Goal: Task Accomplishment & Management: Manage account settings

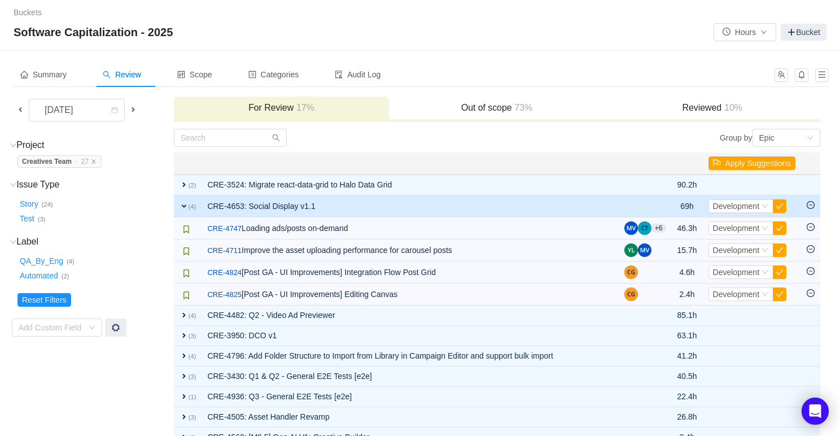
click at [184, 205] on span "expand" at bounding box center [183, 205] width 9 height 9
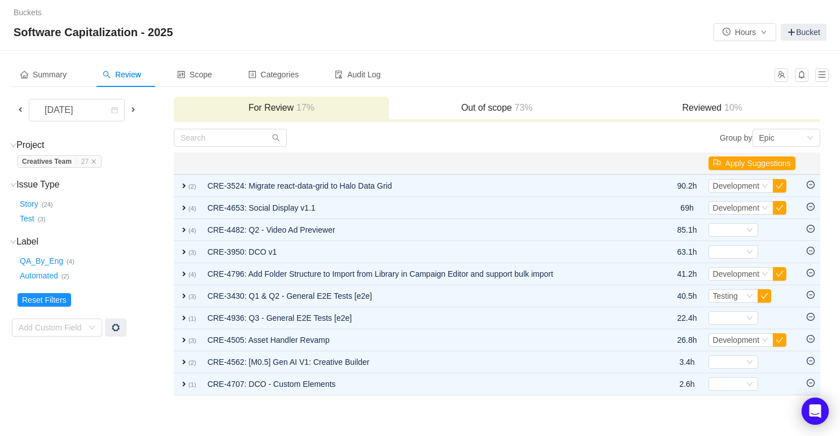
click at [134, 108] on span at bounding box center [133, 109] width 9 height 9
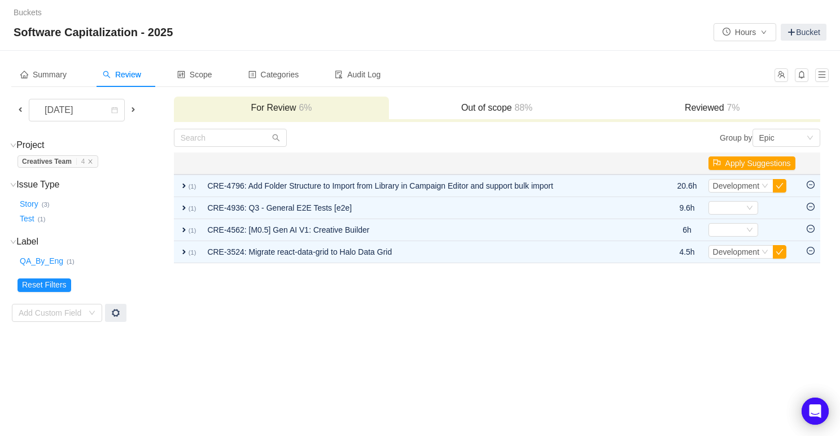
click at [490, 115] on div "Out of scope 88%" at bounding box center [497, 108] width 216 height 24
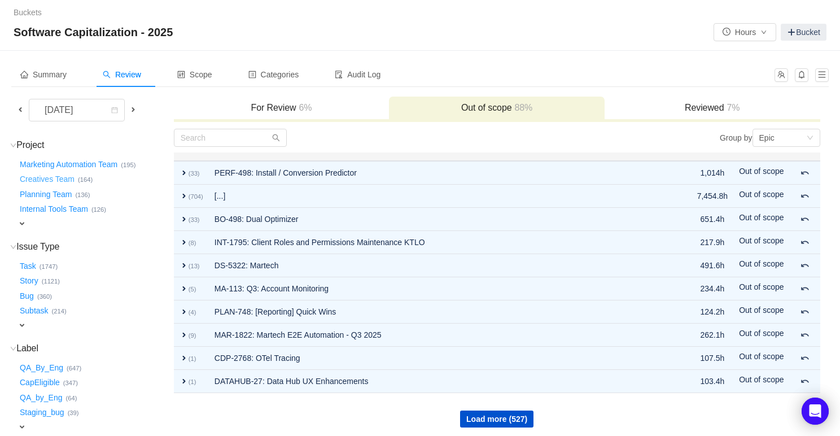
click at [66, 178] on button "Creatives Team …" at bounding box center [47, 179] width 60 height 18
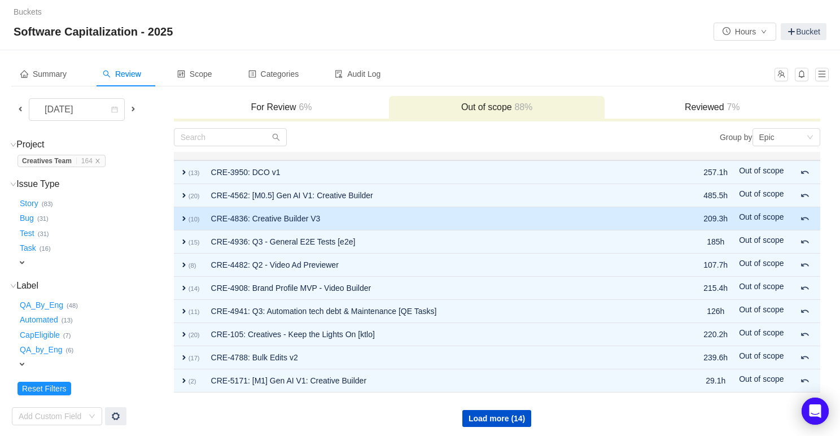
scroll to position [4, 0]
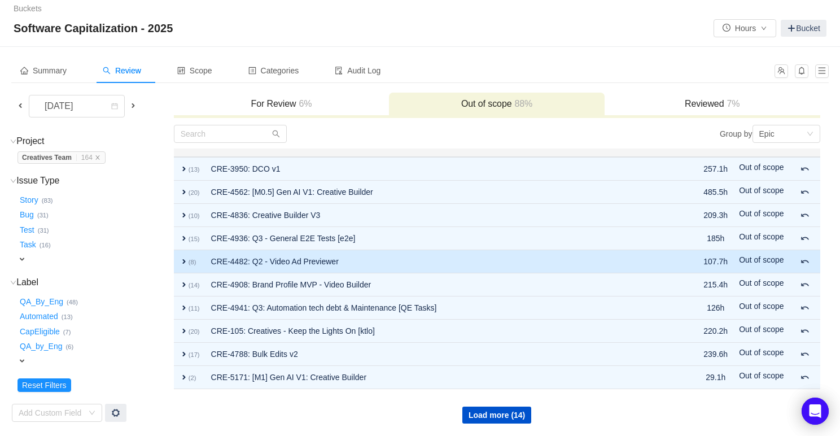
click at [183, 260] on span "expand" at bounding box center [183, 261] width 9 height 9
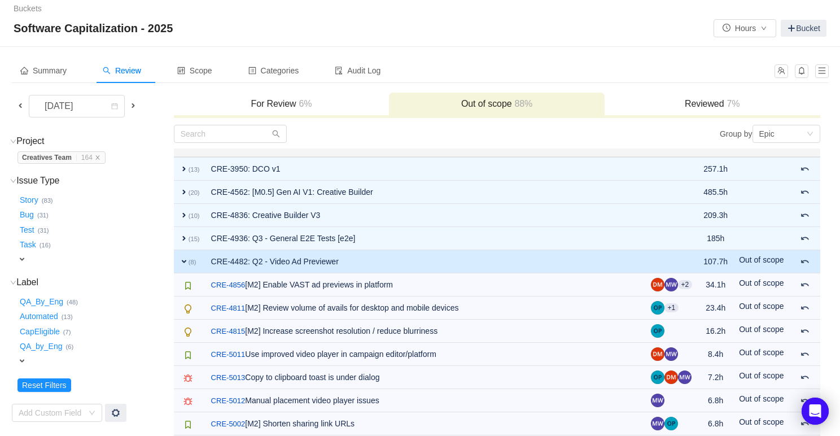
click at [181, 257] on span "expand" at bounding box center [183, 261] width 9 height 9
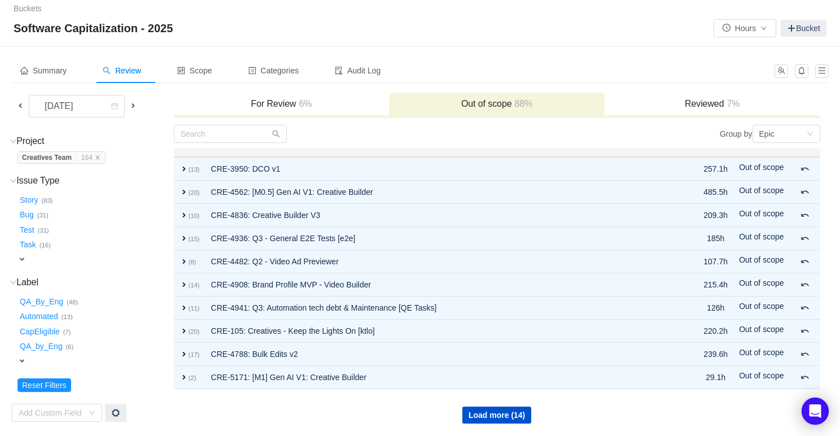
click at [133, 105] on span at bounding box center [133, 105] width 9 height 9
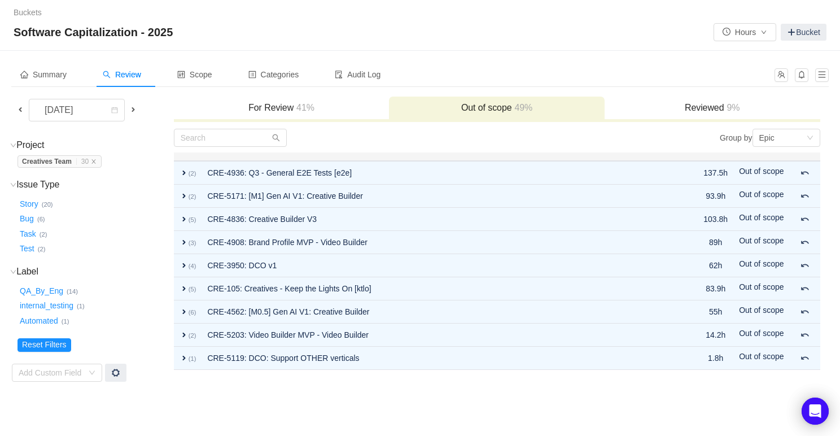
click at [337, 112] on h3 "For Review 41%" at bounding box center [281, 107] width 204 height 11
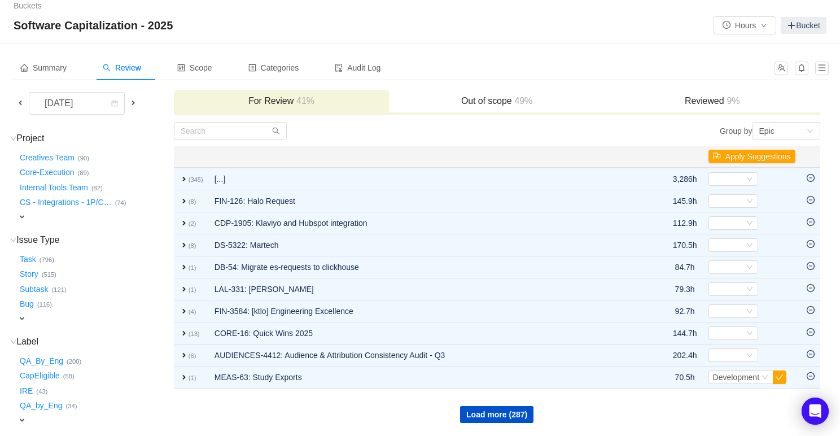
scroll to position [7, 0]
click at [54, 161] on button "Creatives Team …" at bounding box center [47, 157] width 60 height 18
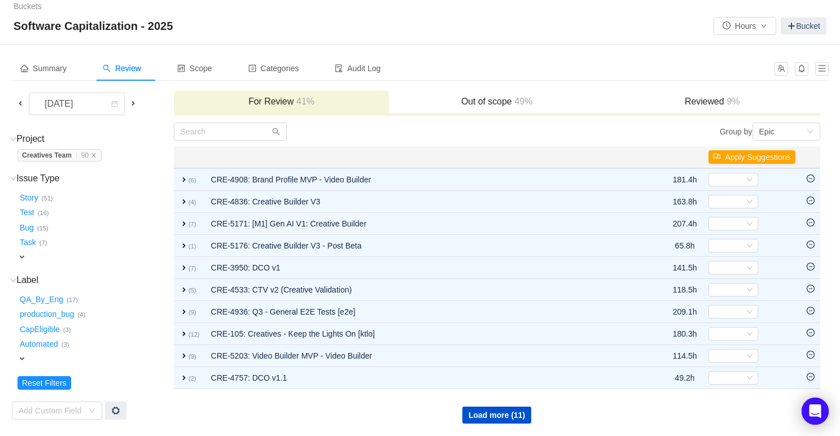
scroll to position [6, 0]
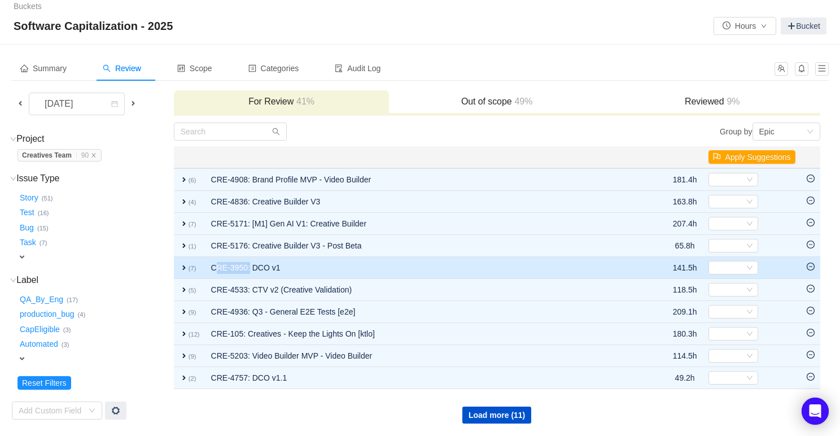
drag, startPoint x: 211, startPoint y: 265, endPoint x: 249, endPoint y: 270, distance: 38.1
click at [249, 270] on td "CRE-3950: DCO v1" at bounding box center [422, 268] width 434 height 22
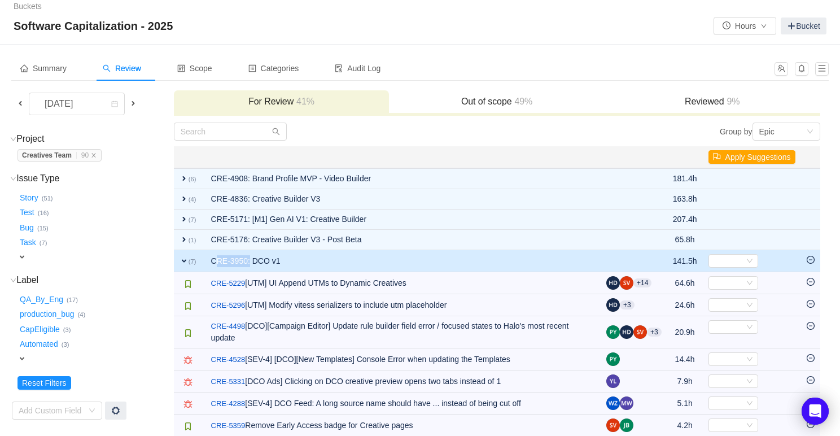
copy td "CRE-3950"
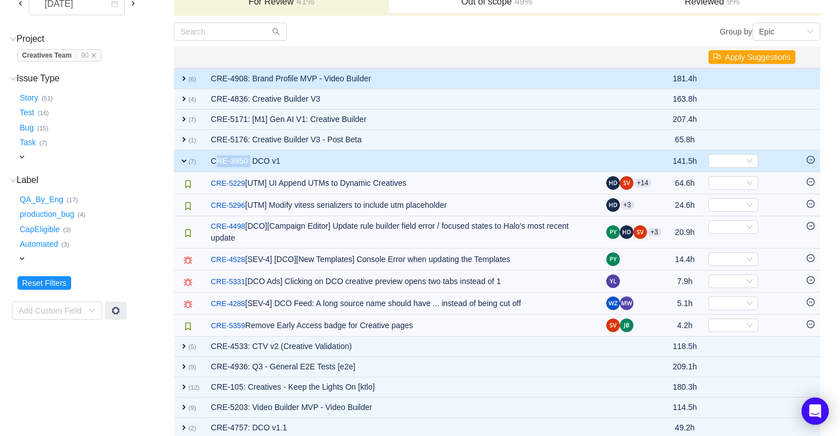
scroll to position [155, 0]
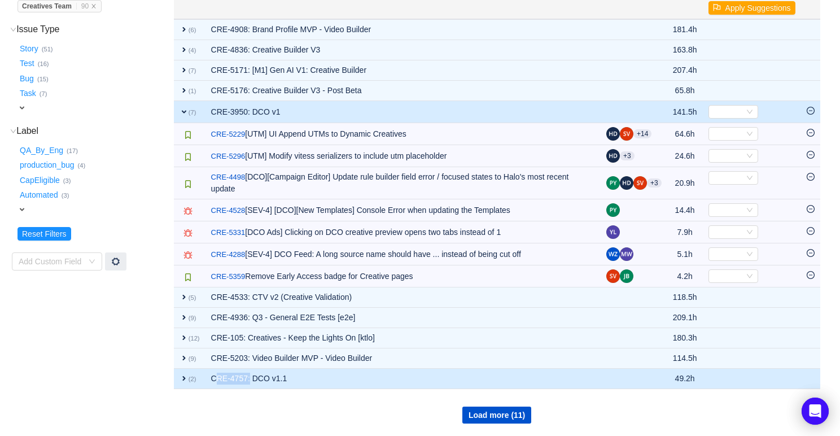
drag, startPoint x: 209, startPoint y: 376, endPoint x: 248, endPoint y: 380, distance: 39.7
click at [248, 380] on td "CRE-4757: DCO v1.1" at bounding box center [402, 378] width 395 height 20
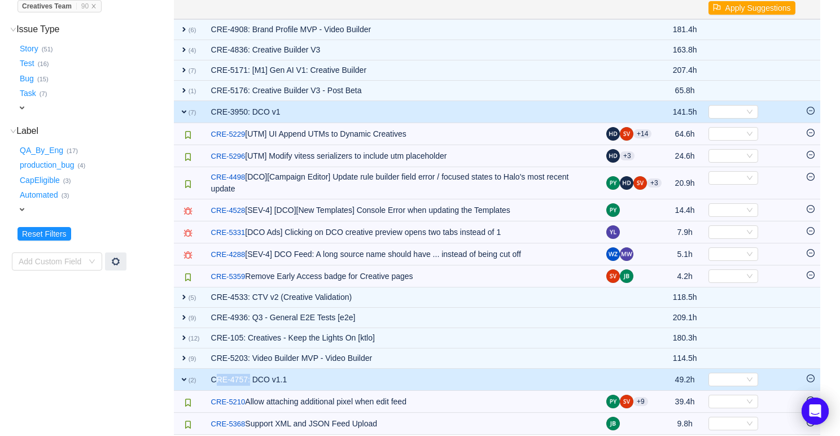
copy td "CRE-4757"
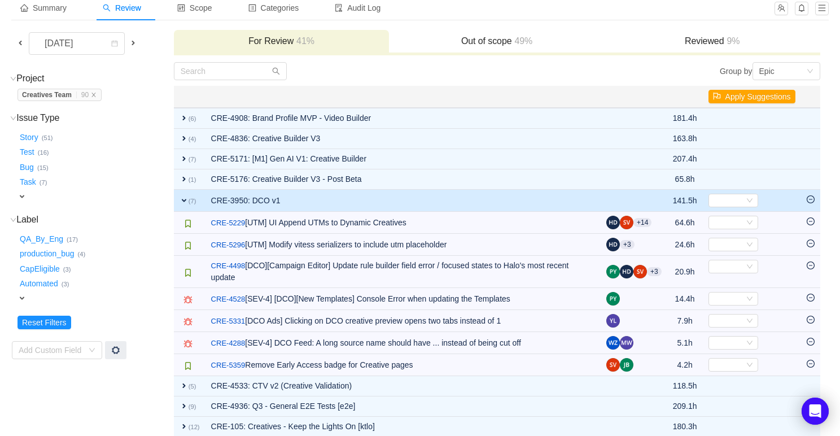
scroll to position [66, 0]
click at [182, 200] on span "expand" at bounding box center [183, 200] width 9 height 9
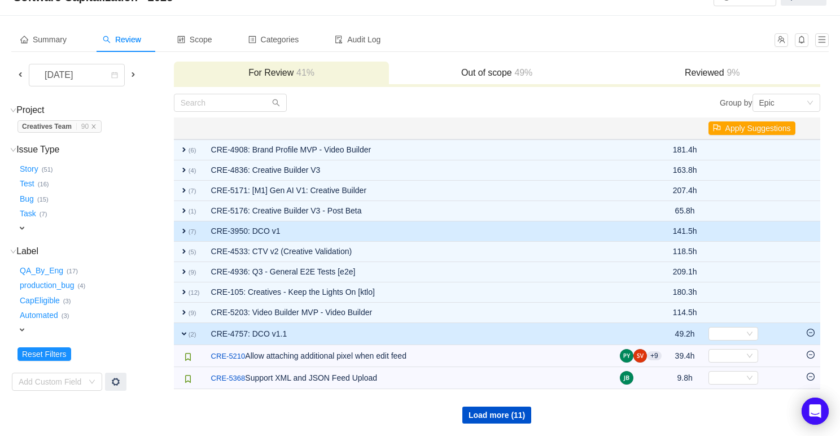
scroll to position [35, 0]
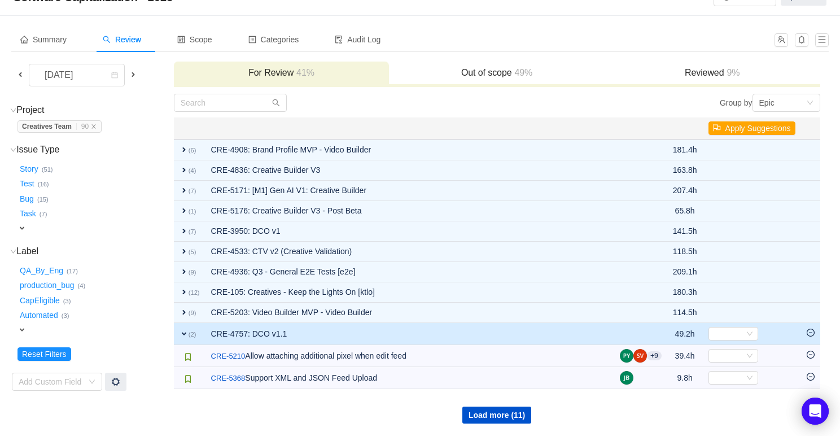
click at [24, 71] on span at bounding box center [20, 74] width 9 height 9
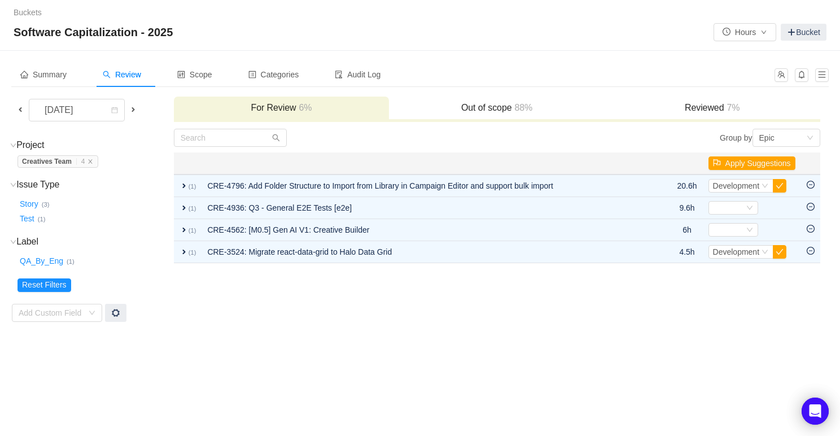
click at [488, 103] on h3 "Out of scope 88%" at bounding box center [496, 107] width 204 height 11
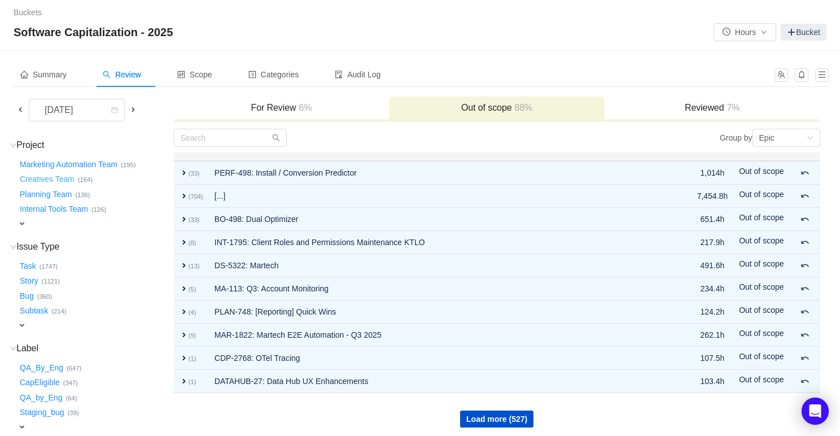
click at [40, 180] on button "Creatives Team …" at bounding box center [47, 179] width 60 height 18
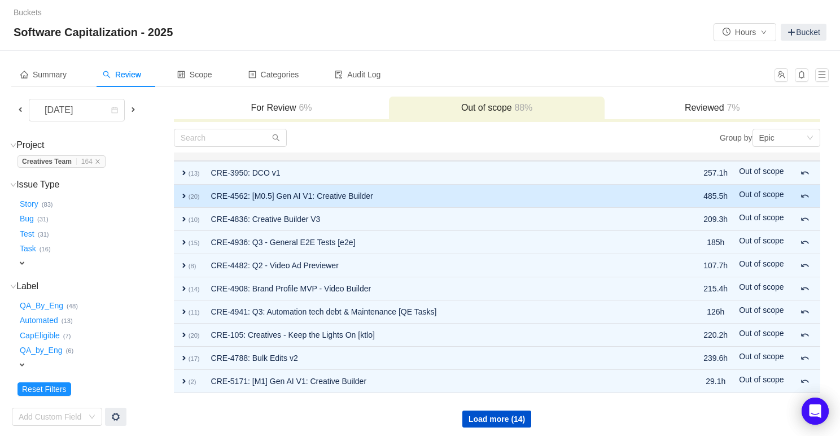
scroll to position [4, 0]
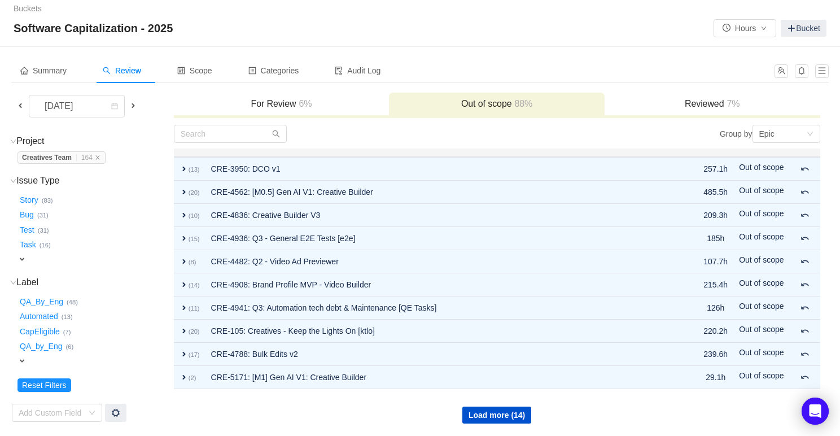
click at [134, 105] on span at bounding box center [133, 105] width 9 height 9
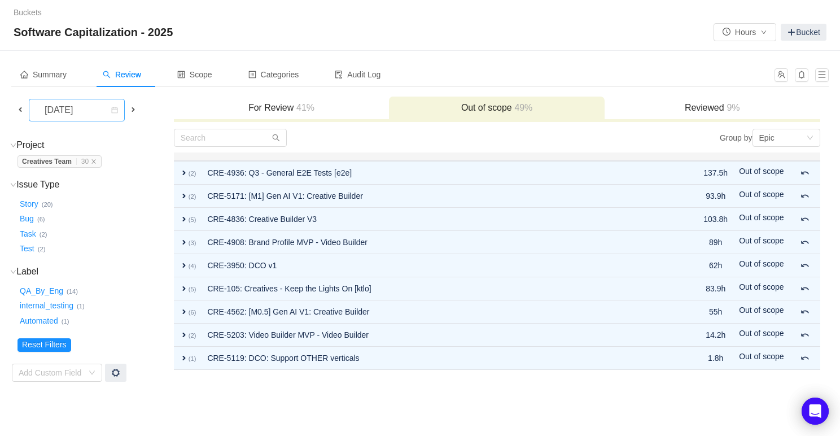
click at [68, 108] on div "[DATE]" at bounding box center [60, 109] width 49 height 21
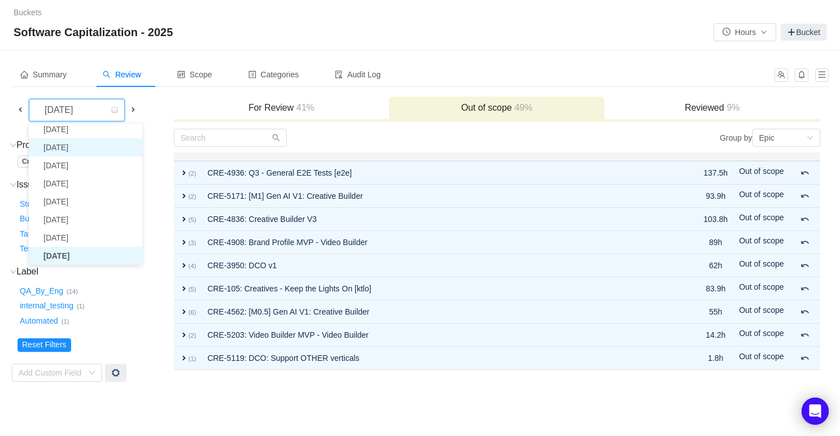
scroll to position [20, 0]
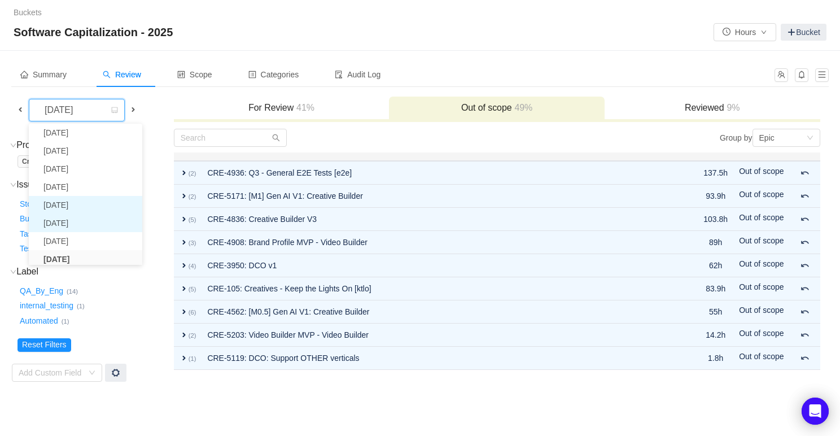
click at [74, 220] on li "[DATE]" at bounding box center [85, 223] width 113 height 18
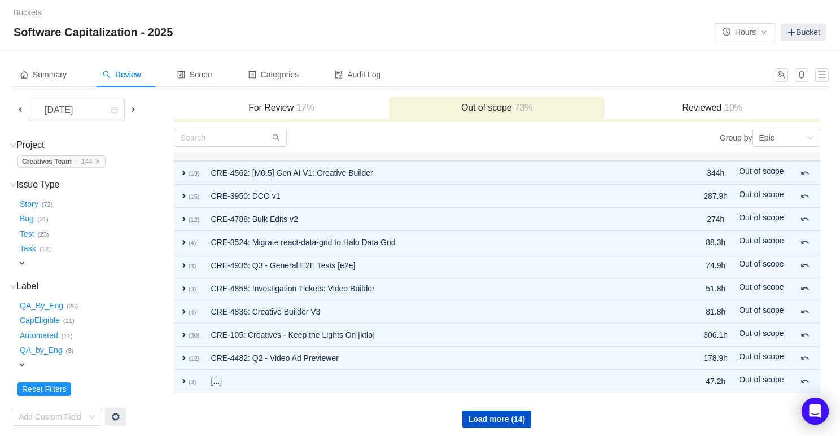
click at [280, 110] on h3 "For Review 17%" at bounding box center [281, 107] width 204 height 11
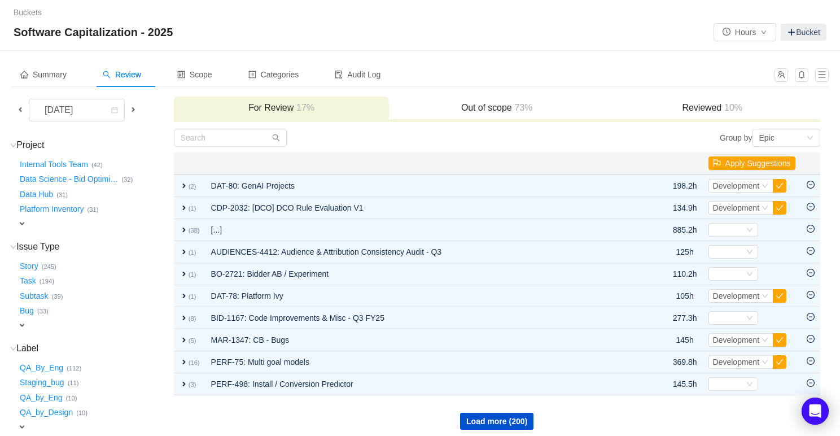
click at [35, 222] on div "expand" at bounding box center [79, 224] width 124 height 12
click at [46, 221] on div "Select value" at bounding box center [66, 224] width 89 height 11
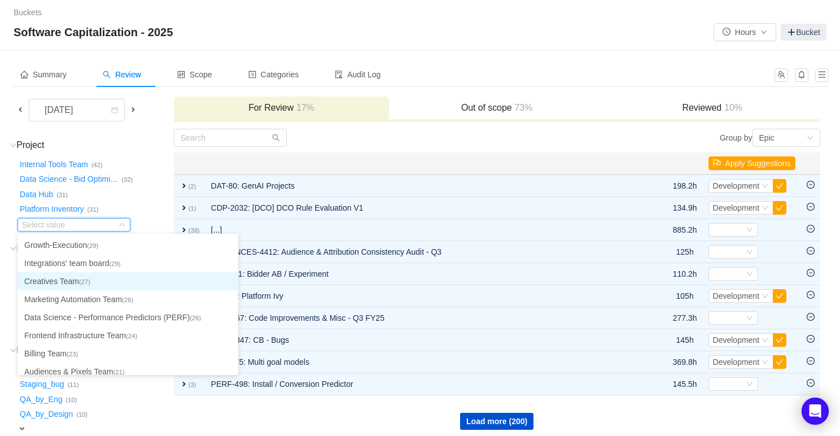
click at [70, 280] on li "Creatives Team (27)" at bounding box center [127, 281] width 221 height 18
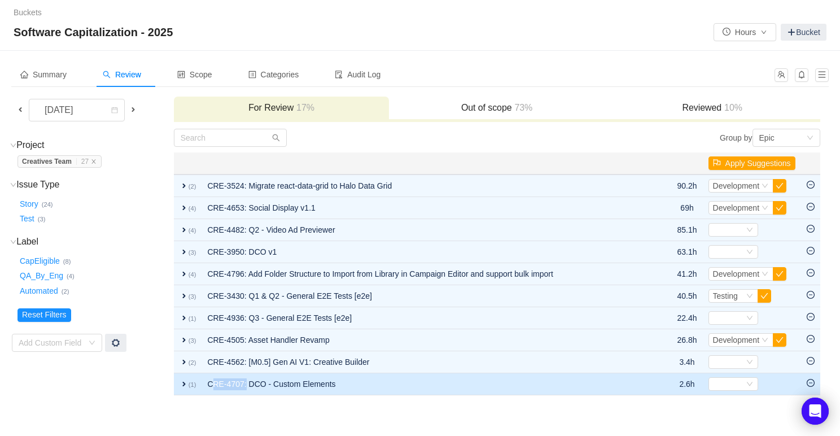
drag, startPoint x: 207, startPoint y: 382, endPoint x: 245, endPoint y: 385, distance: 39.1
click at [245, 385] on td "CRE-4707: DCO - Custom Elements" at bounding box center [428, 384] width 455 height 22
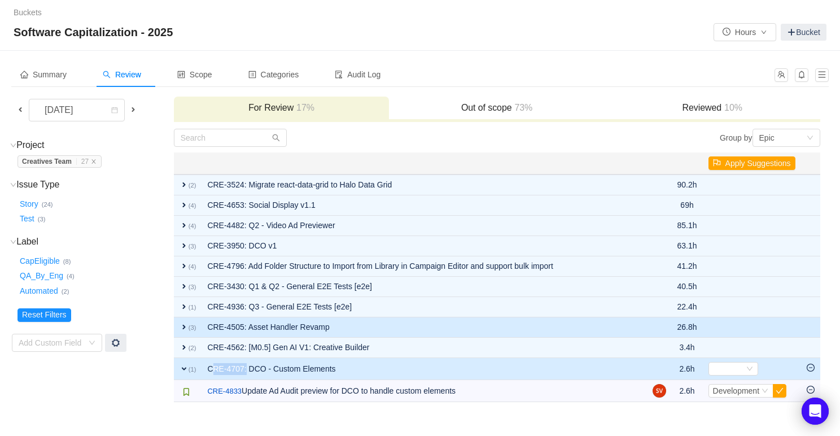
copy td "CRE-4707"
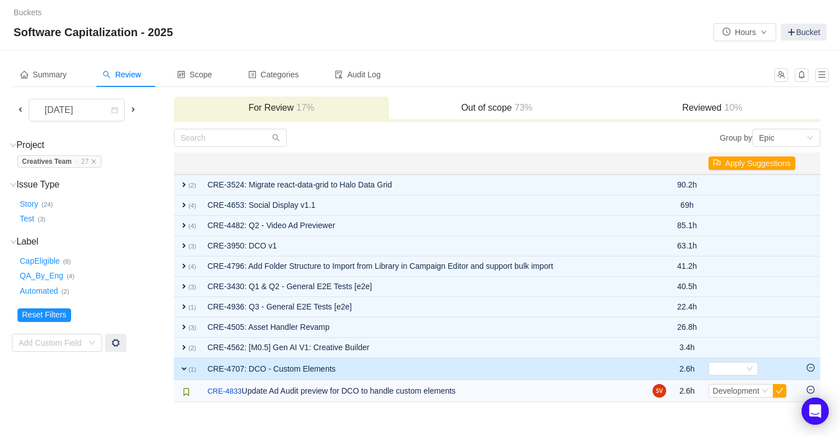
click at [456, 101] on div "Out of scope 73%" at bounding box center [497, 108] width 216 height 24
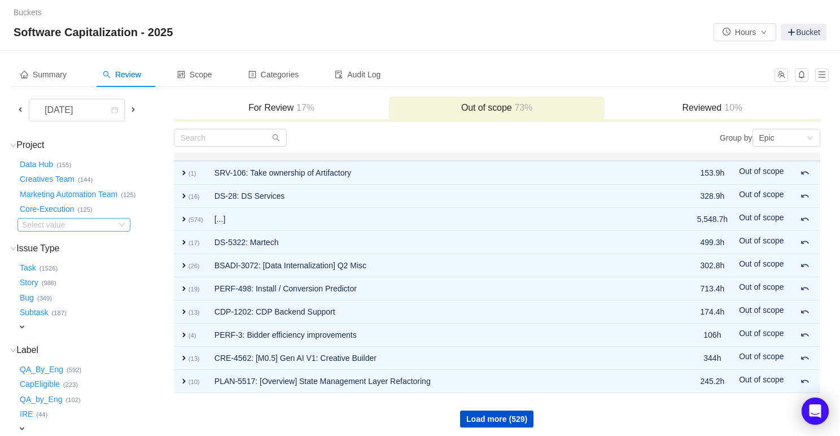
click at [52, 225] on div "Select value" at bounding box center [66, 224] width 89 height 11
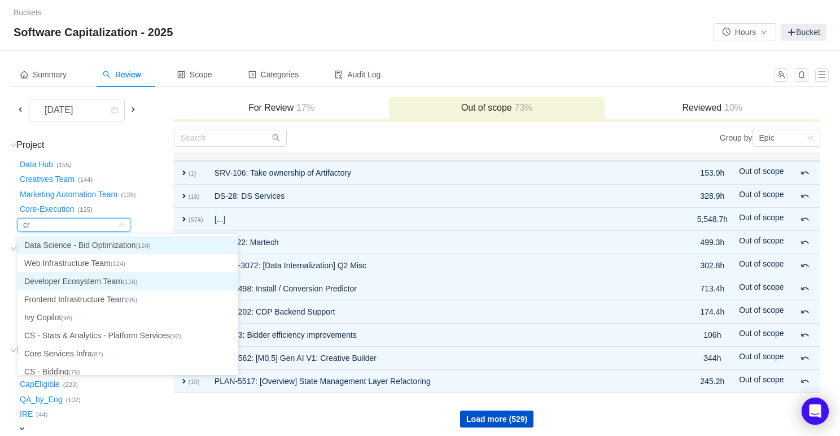
type input "cre"
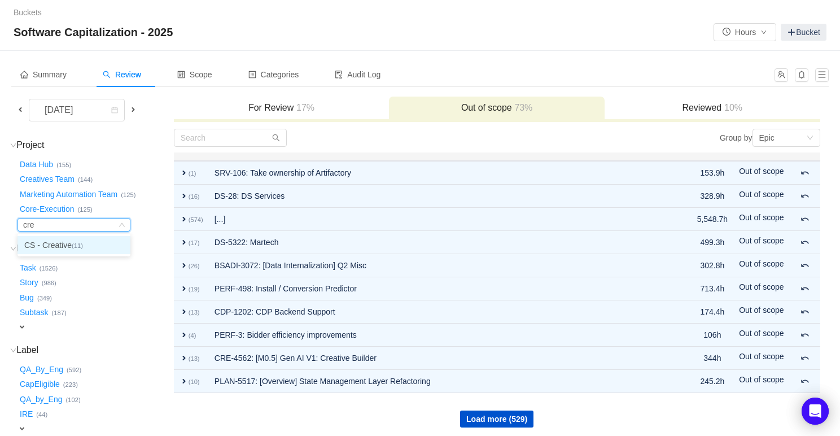
click at [65, 243] on li "CS - Creative (11)" at bounding box center [73, 245] width 113 height 18
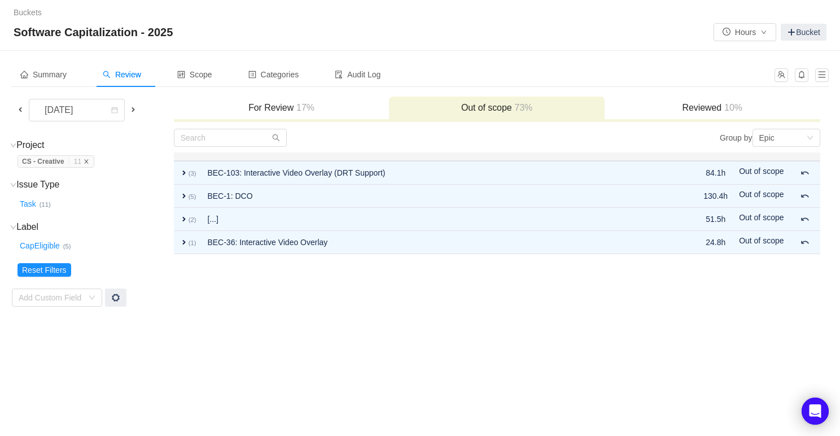
click at [89, 161] on icon "icon: close" at bounding box center [87, 161] width 4 height 4
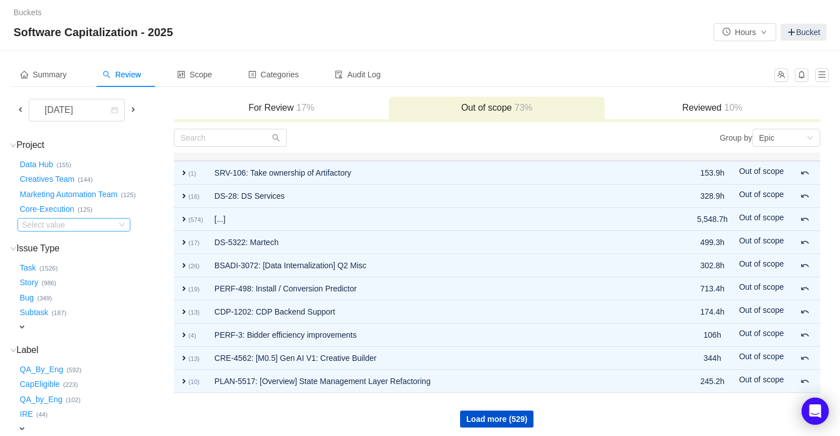
click at [54, 228] on div "Select value" at bounding box center [66, 224] width 89 height 11
type input "creatives"
click at [61, 175] on button "Creatives Team …" at bounding box center [47, 179] width 60 height 18
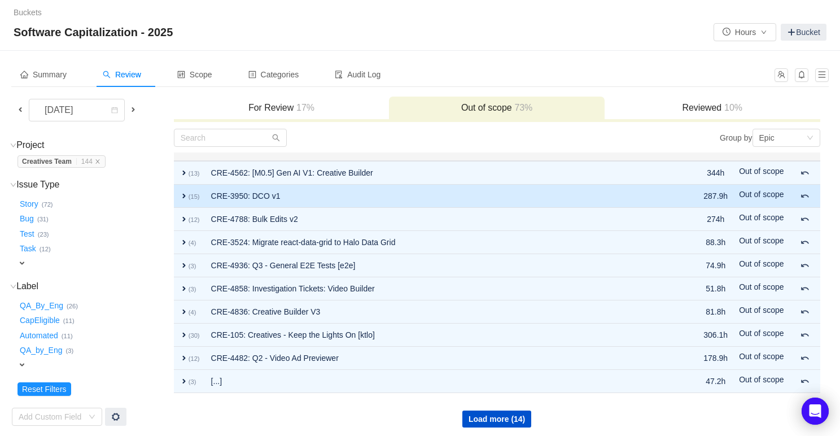
scroll to position [4, 0]
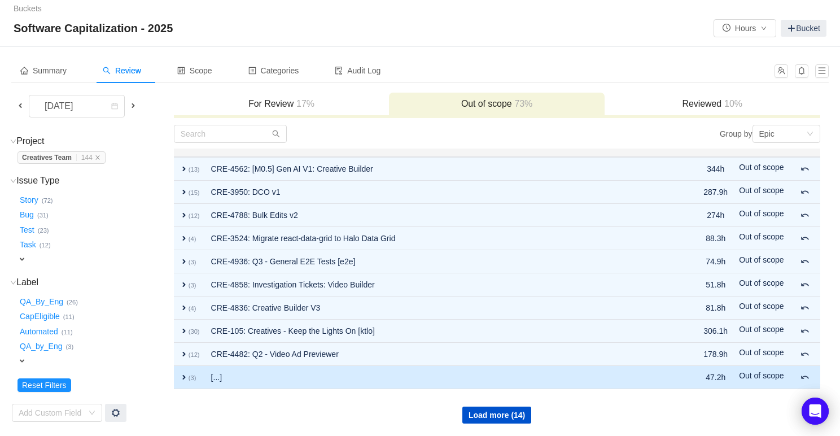
click at [183, 379] on span "expand" at bounding box center [183, 376] width 9 height 9
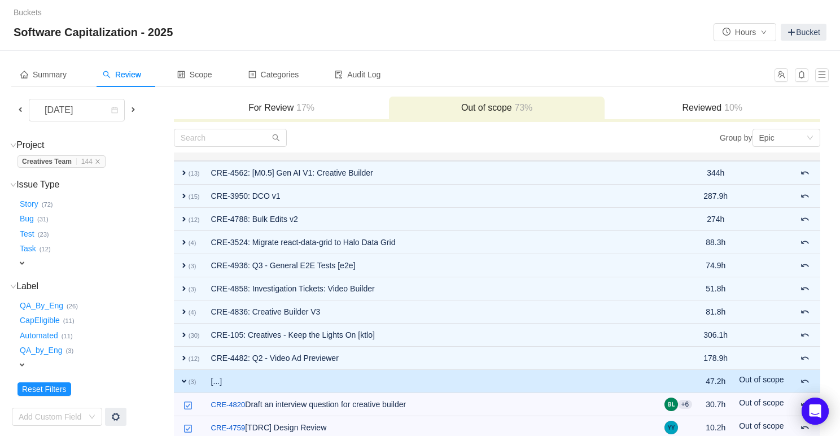
scroll to position [13, 0]
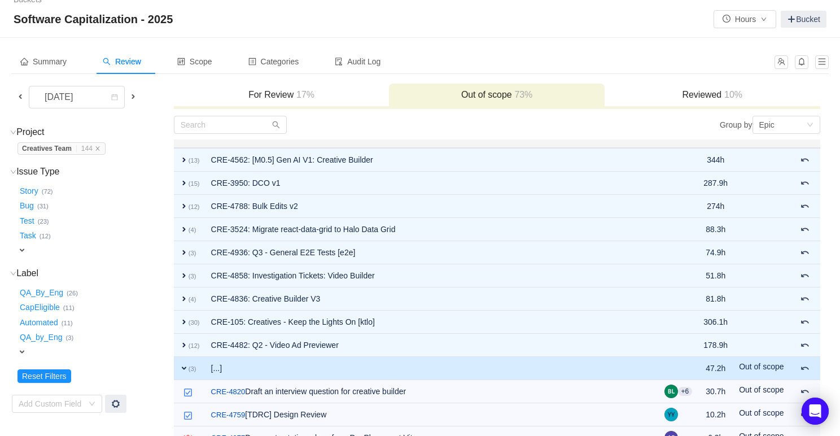
click at [653, 95] on h3 "Reviewed 10%" at bounding box center [712, 94] width 204 height 11
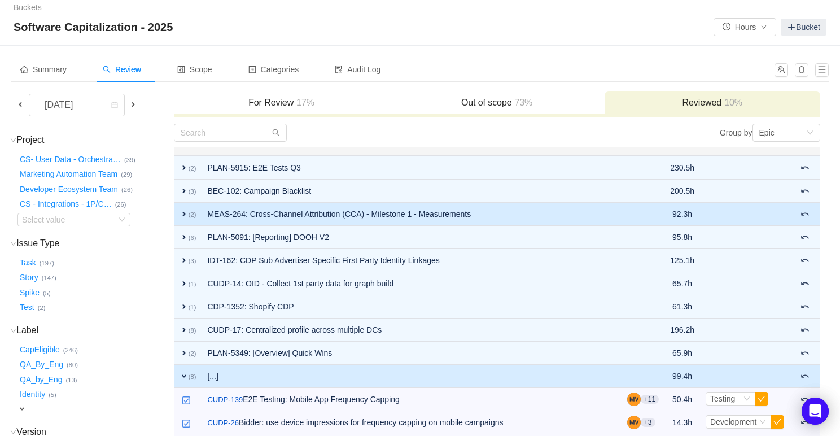
scroll to position [2, 0]
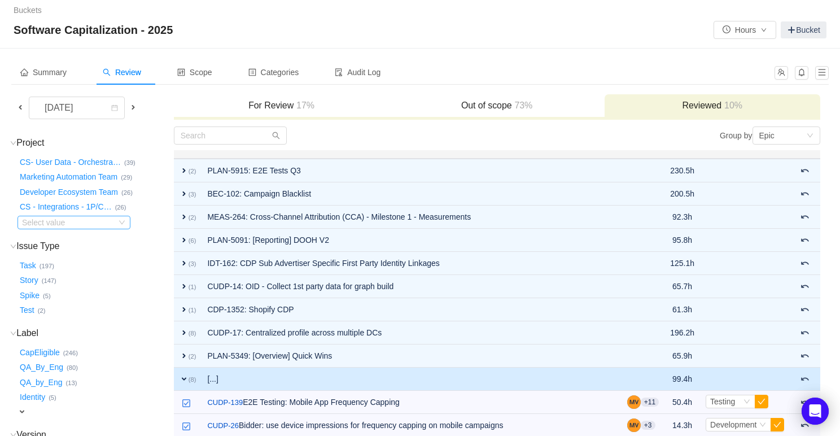
click at [52, 222] on div "Select value" at bounding box center [66, 222] width 89 height 11
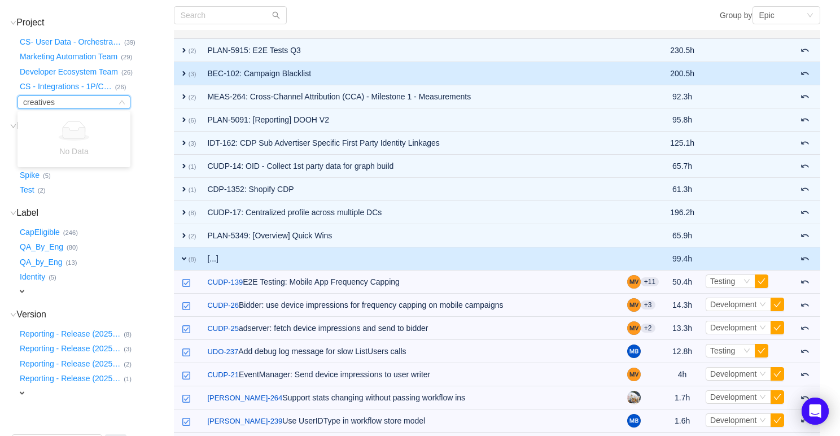
scroll to position [0, 0]
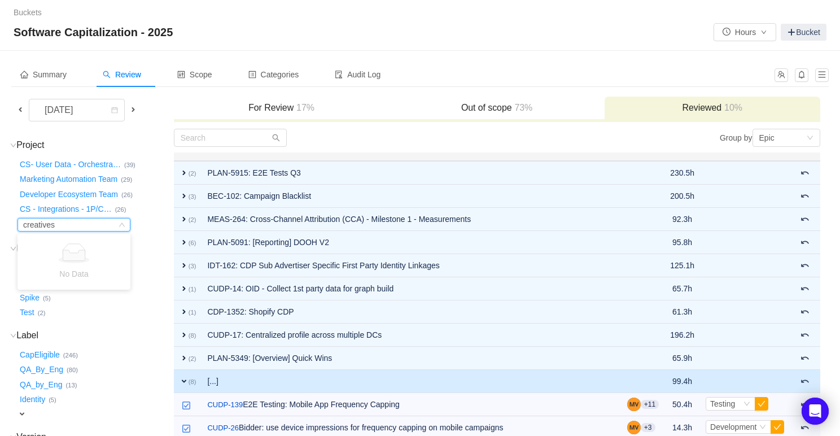
type input "creatives"
click at [473, 102] on h3 "Out of scope 73%" at bounding box center [496, 107] width 204 height 11
click at [475, 104] on h3 "Out of scope 73%" at bounding box center [496, 107] width 204 height 11
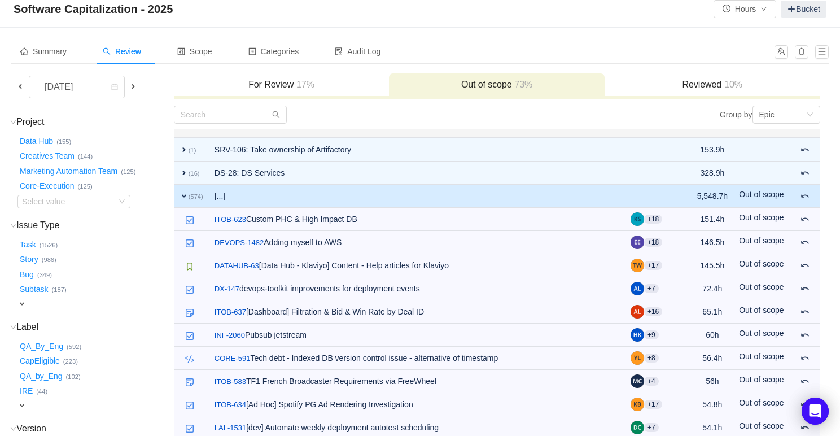
scroll to position [42, 0]
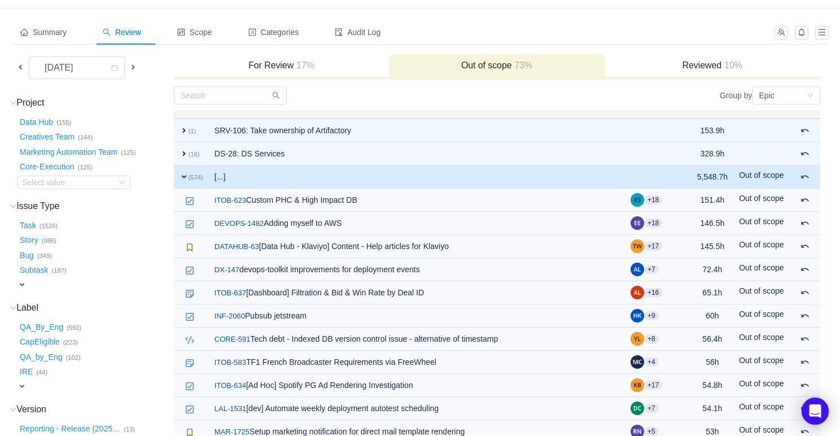
click at [24, 383] on span "expand" at bounding box center [21, 385] width 9 height 9
click at [43, 387] on div "Select value" at bounding box center [66, 386] width 89 height 11
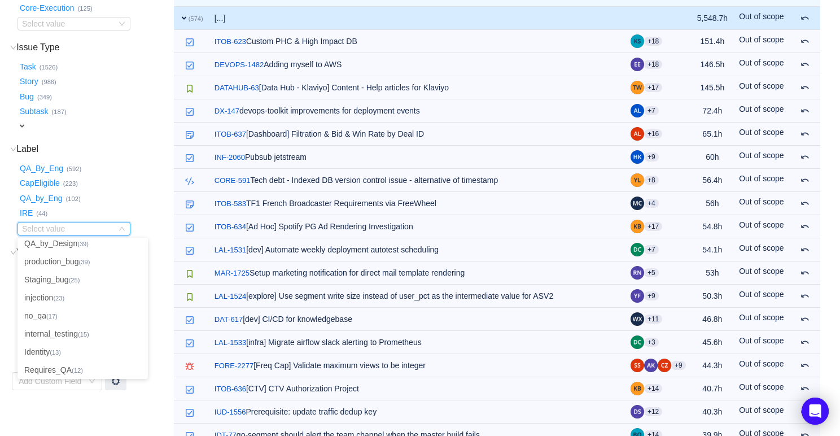
scroll to position [2, 0]
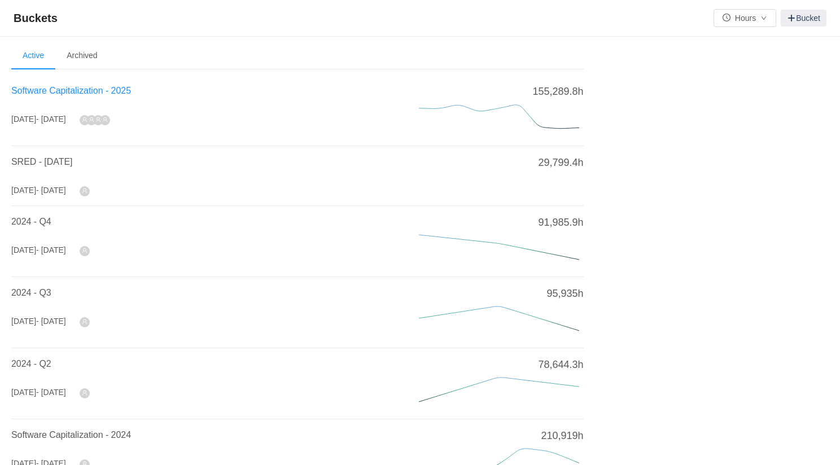
click at [38, 90] on span "Software Capitalization - 2025" at bounding box center [71, 91] width 120 height 10
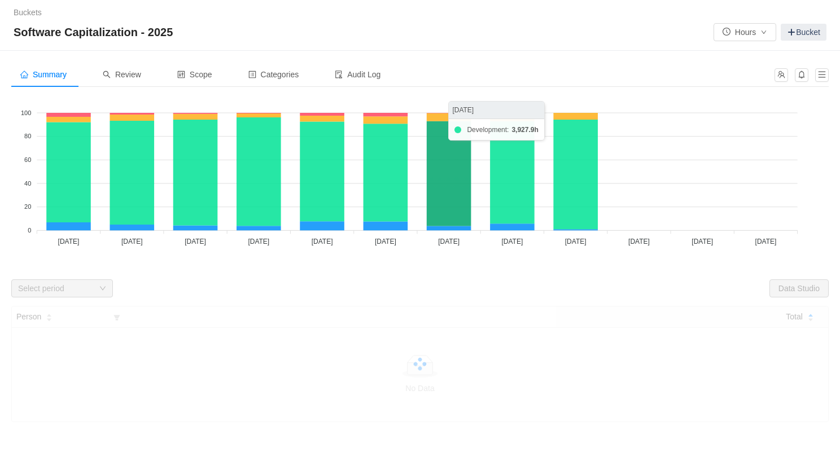
click at [450, 218] on icon at bounding box center [449, 173] width 45 height 105
click at [130, 76] on span "Review" at bounding box center [122, 74] width 38 height 9
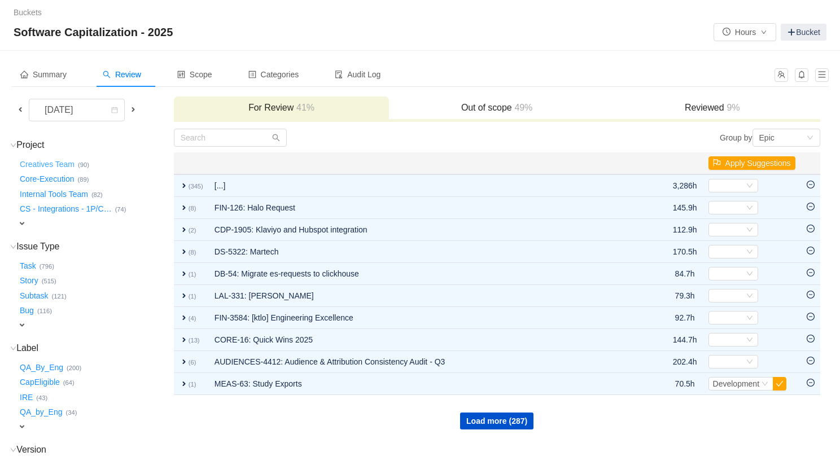
click at [63, 164] on button "Creatives Team …" at bounding box center [47, 164] width 60 height 18
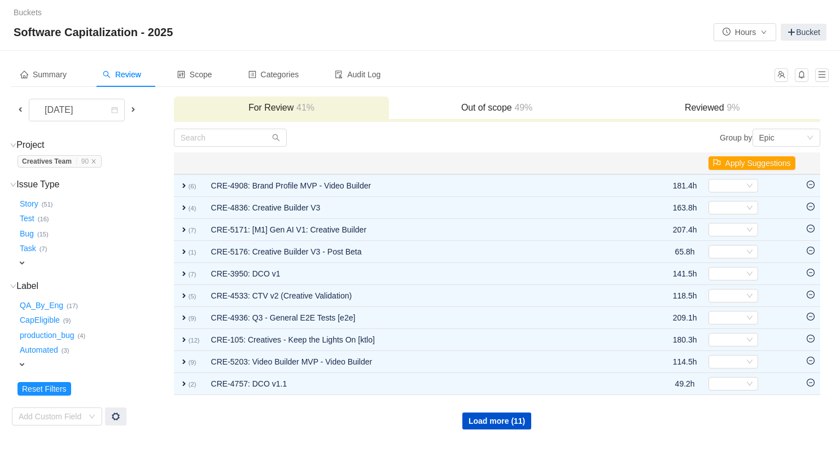
click at [25, 364] on span "expand" at bounding box center [21, 364] width 9 height 9
click at [34, 365] on div "Select value" at bounding box center [66, 365] width 89 height 11
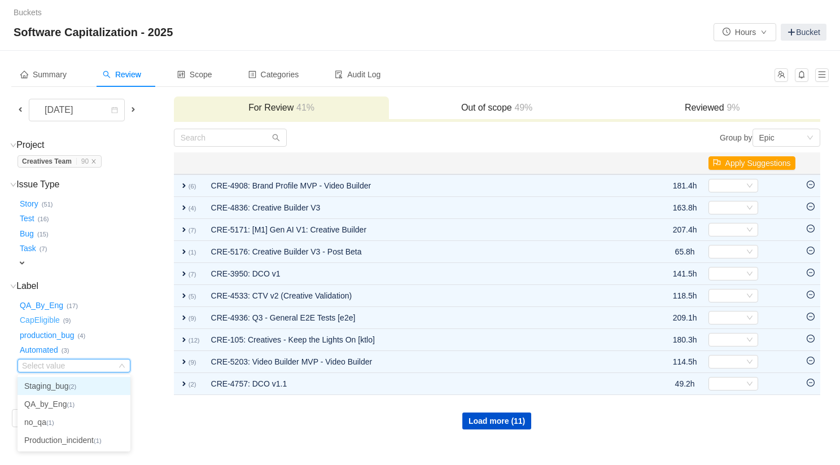
click at [51, 317] on button "CapEligible …" at bounding box center [40, 320] width 46 height 18
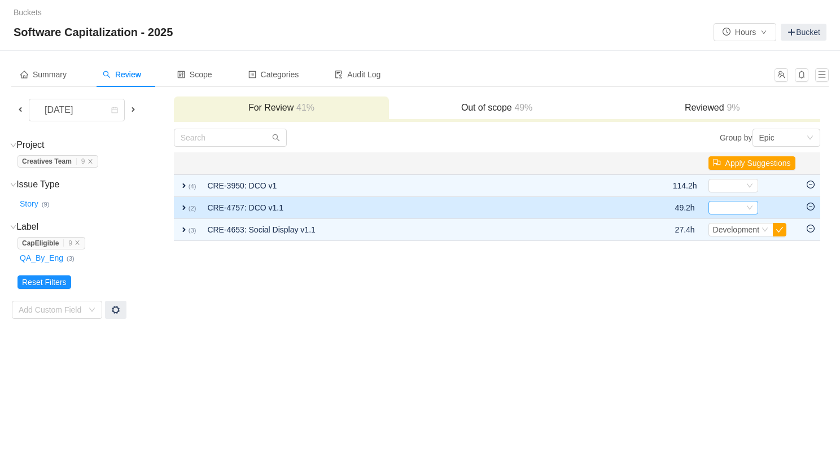
click at [746, 209] on icon "icon: down" at bounding box center [749, 207] width 7 height 7
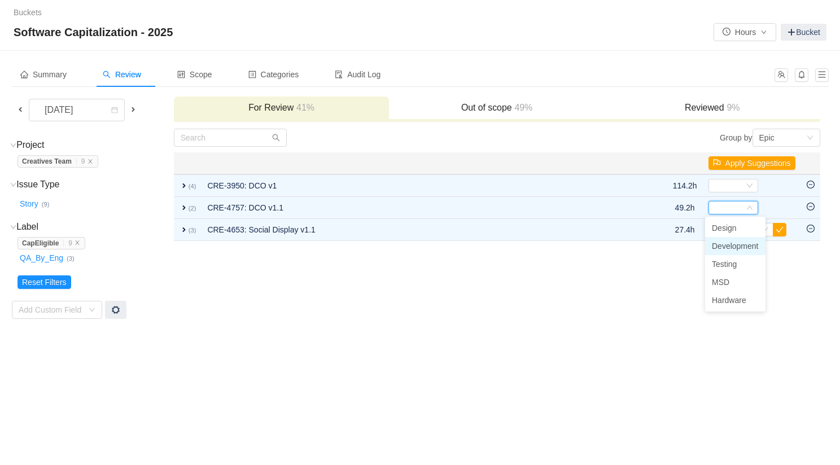
click at [744, 248] on span "Development" at bounding box center [735, 246] width 47 height 9
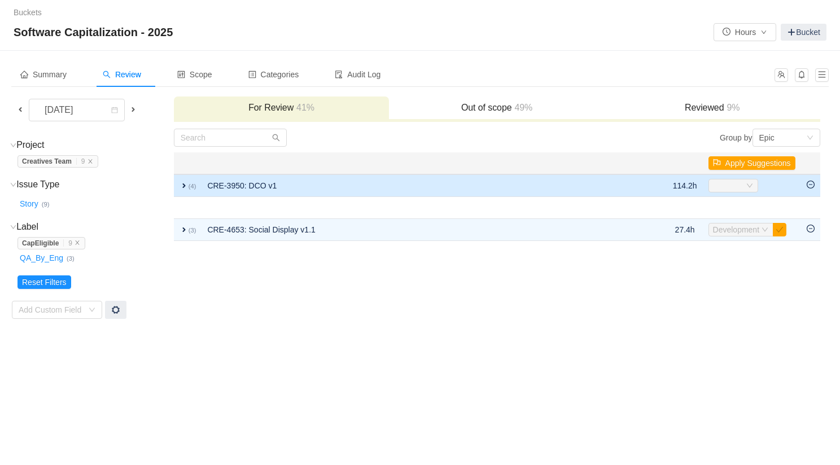
click at [183, 183] on span "expand" at bounding box center [183, 185] width 9 height 9
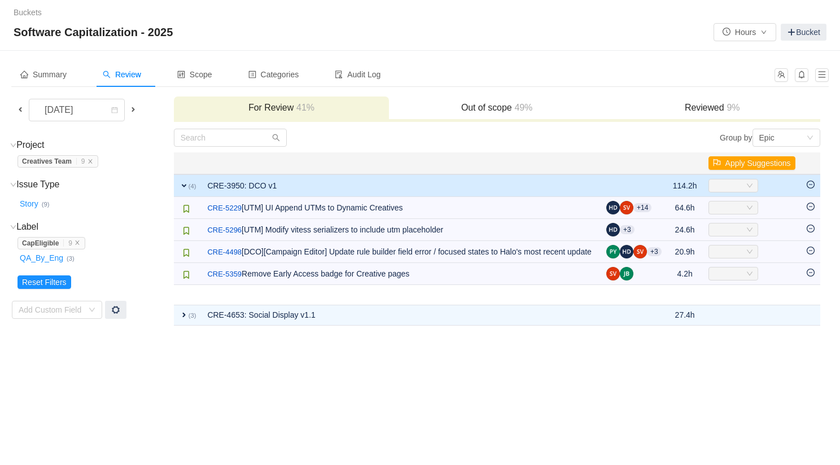
click at [713, 183] on div "Select" at bounding box center [728, 185] width 31 height 12
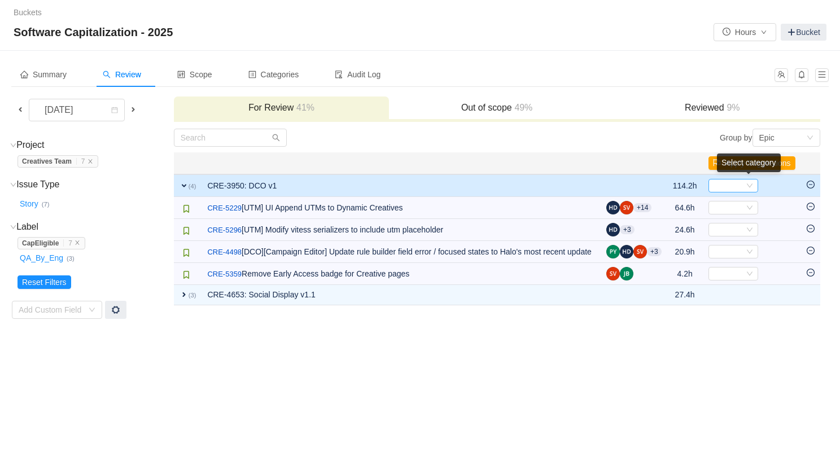
click at [716, 183] on div "Select" at bounding box center [728, 185] width 31 height 12
click at [721, 227] on span "Development" at bounding box center [735, 224] width 47 height 9
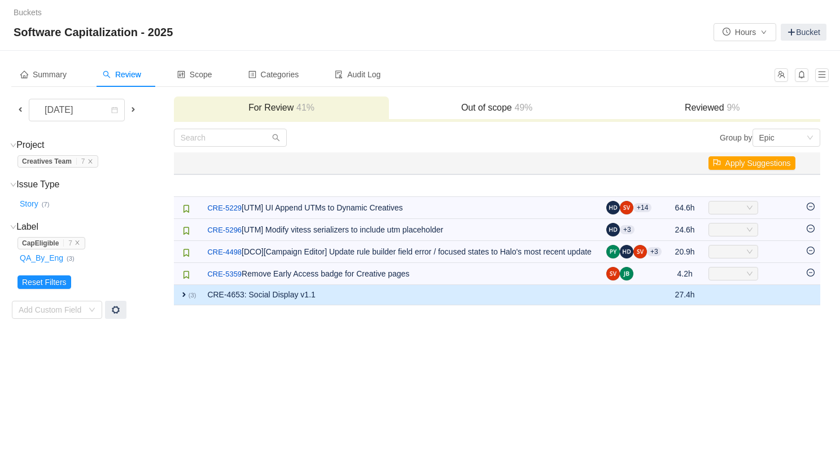
click at [182, 299] on span "expand" at bounding box center [183, 294] width 9 height 9
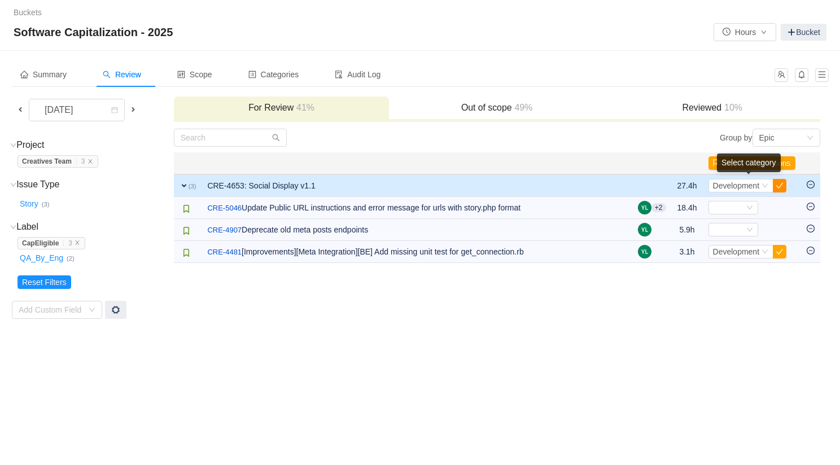
click at [779, 186] on button "button" at bounding box center [780, 186] width 14 height 14
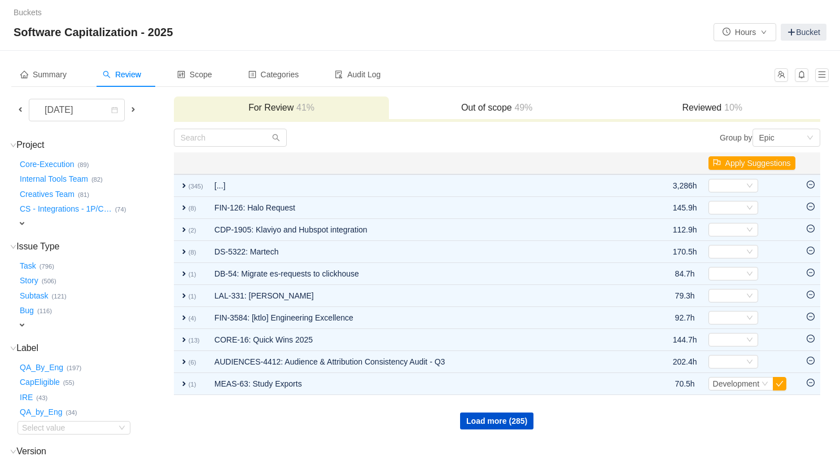
click at [672, 104] on h3 "Reviewed 10%" at bounding box center [712, 107] width 204 height 11
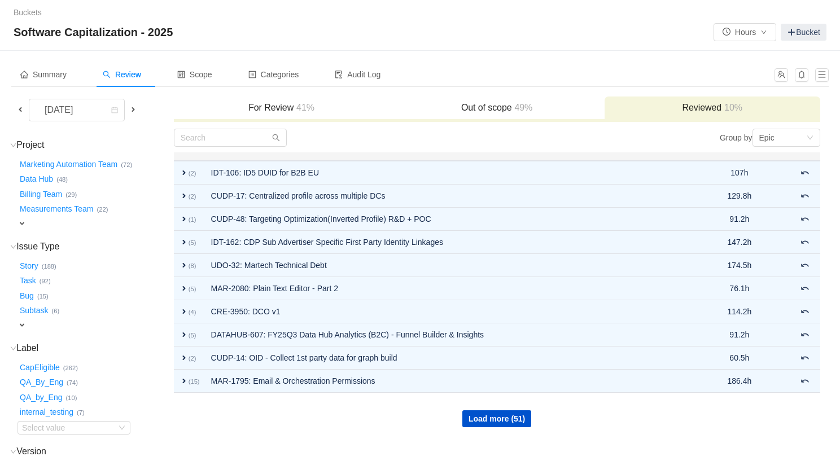
click at [24, 225] on span "expand" at bounding box center [21, 223] width 9 height 9
click at [29, 225] on div "Select value" at bounding box center [66, 224] width 89 height 11
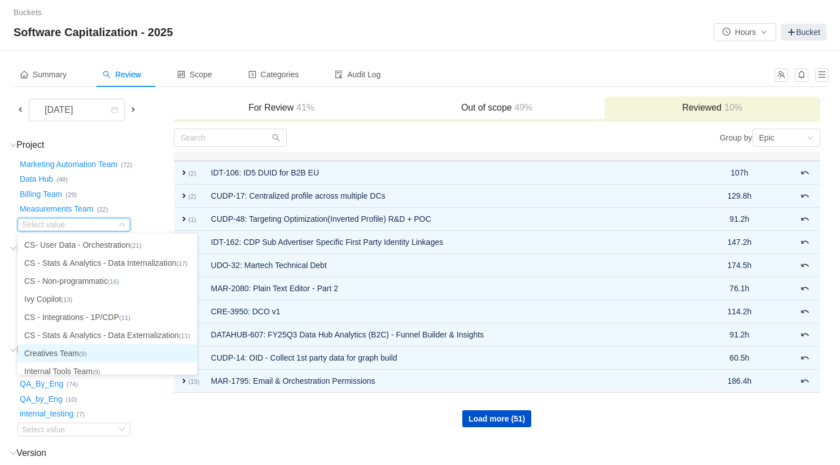
click at [64, 353] on li "Creatives Team (9)" at bounding box center [106, 353] width 179 height 18
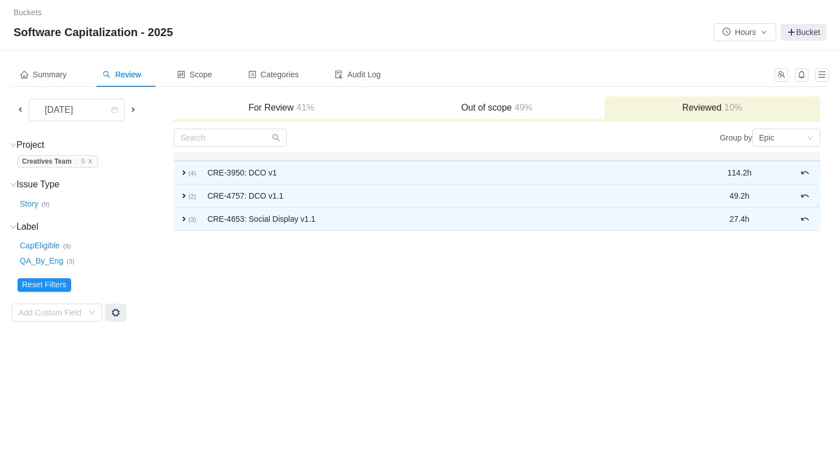
click at [490, 100] on div "Out of scope 49%" at bounding box center [497, 108] width 216 height 24
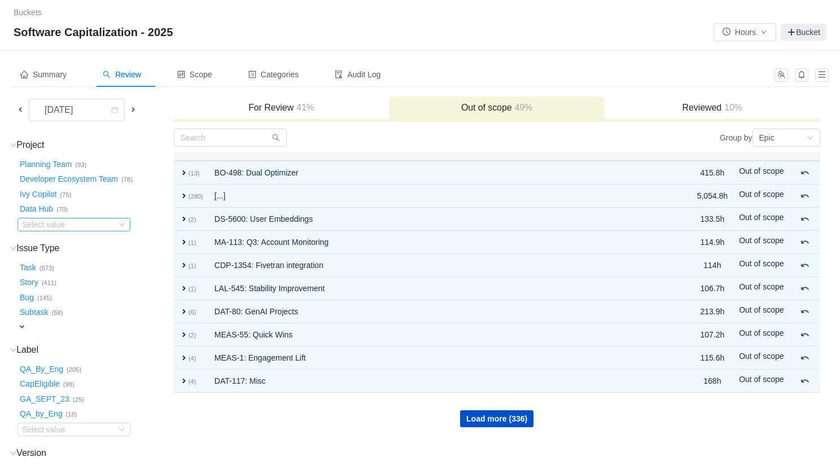
click at [85, 222] on div "Select value" at bounding box center [66, 224] width 89 height 11
type input "creat"
click at [72, 246] on li "Creatives Team (30)" at bounding box center [73, 245] width 113 height 18
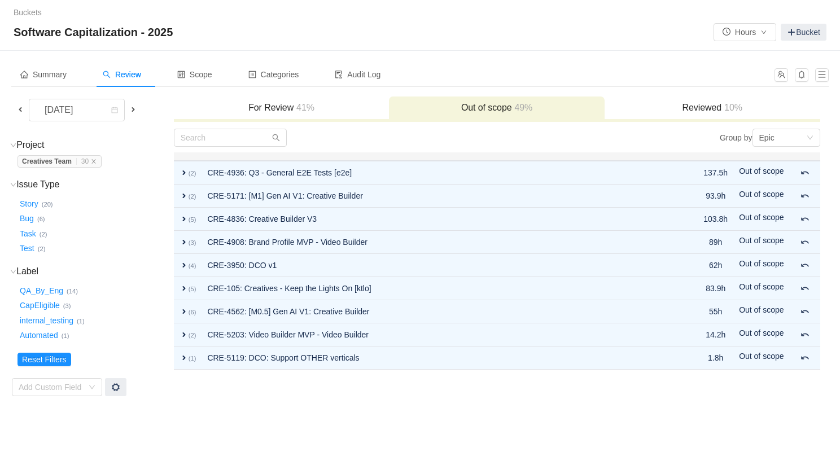
click at [257, 108] on h3 "For Review 41%" at bounding box center [281, 107] width 204 height 11
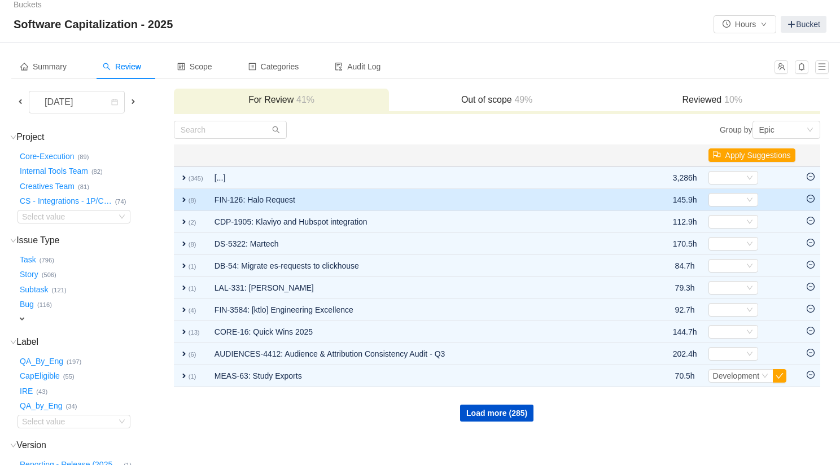
scroll to position [10, 0]
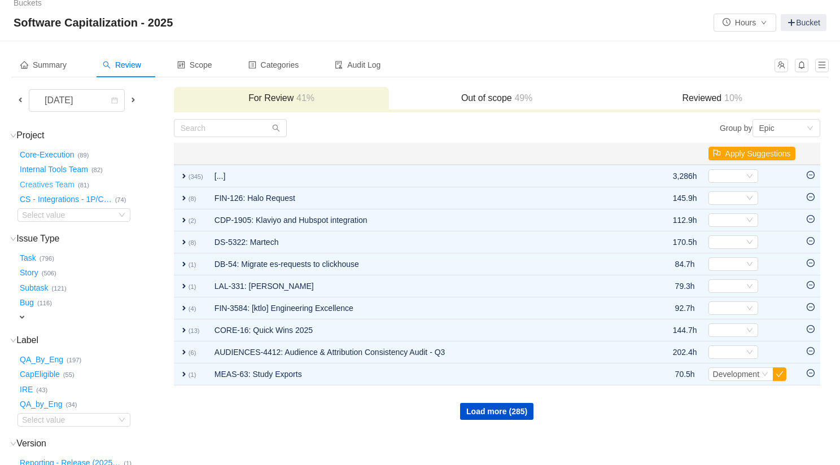
click at [62, 183] on button "Creatives Team …" at bounding box center [47, 184] width 60 height 18
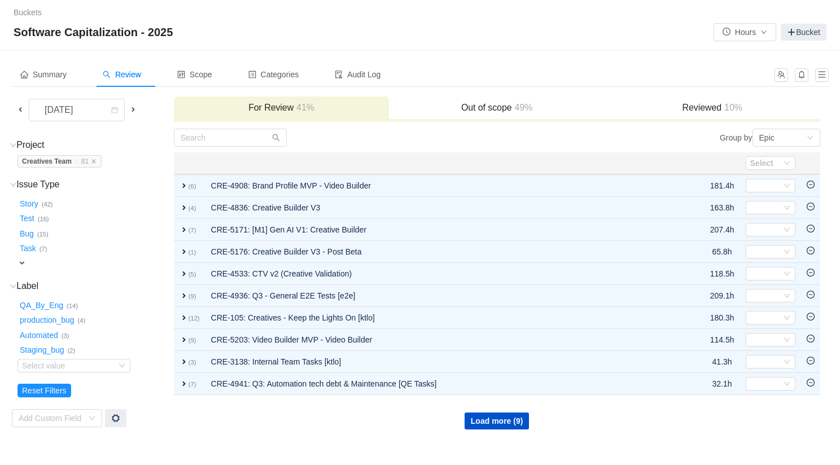
scroll to position [0, 0]
click at [66, 361] on div "Select value" at bounding box center [66, 365] width 89 height 11
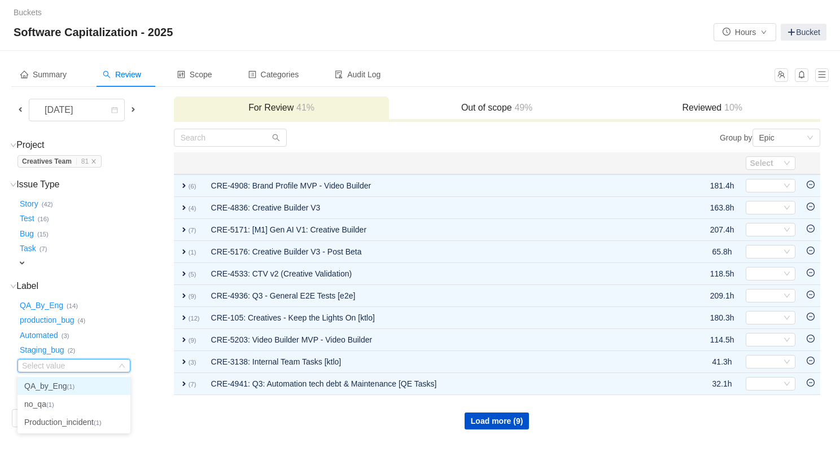
click at [157, 308] on div "QA_By_Eng … (14)" at bounding box center [94, 303] width 155 height 15
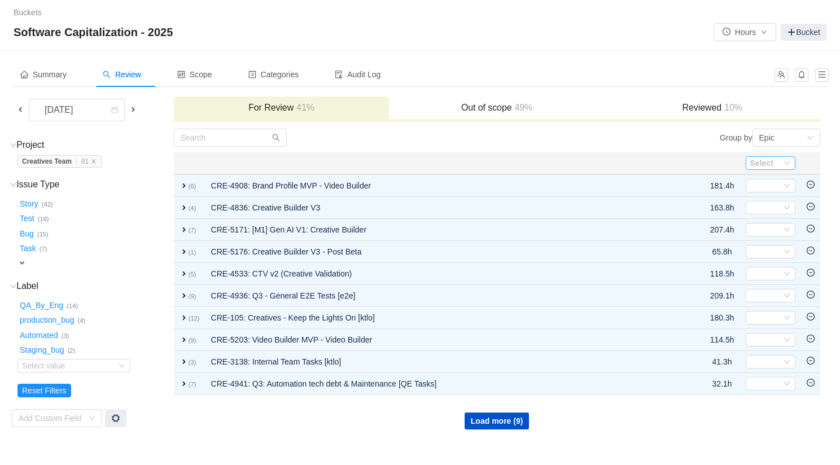
click at [789, 160] on div "Select" at bounding box center [770, 163] width 50 height 14
click at [807, 161] on th at bounding box center [810, 163] width 19 height 22
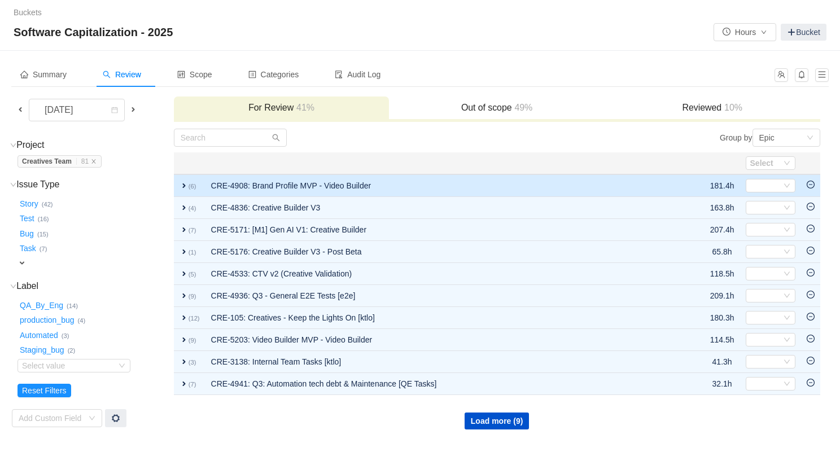
click at [810, 185] on icon "icon: minus-circle" at bounding box center [810, 184] width 3 height 1
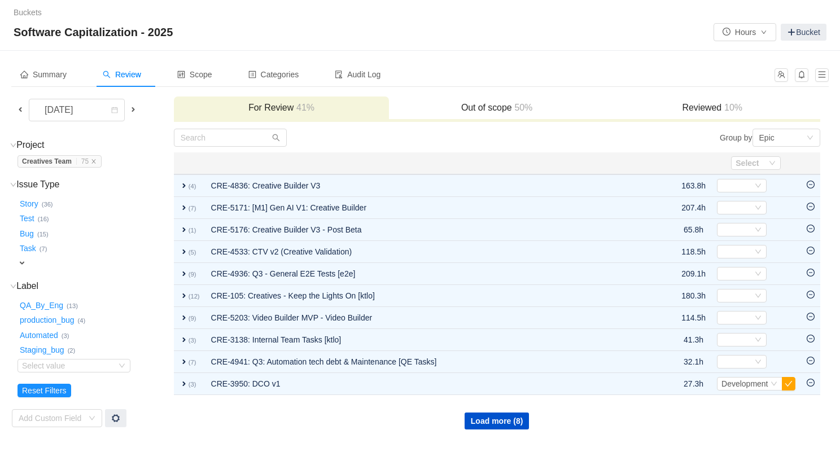
click at [811, 201] on td at bounding box center [810, 208] width 19 height 22
click at [810, 178] on div "Move out of scope" at bounding box center [799, 166] width 73 height 23
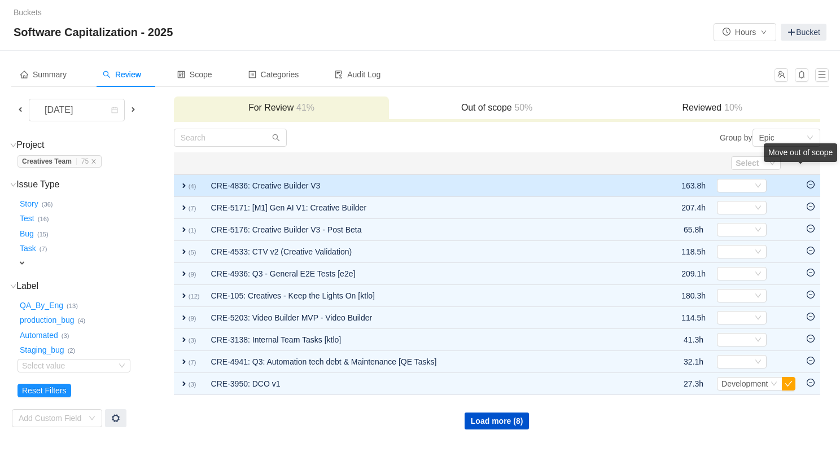
click at [807, 183] on icon "icon: minus-circle" at bounding box center [810, 185] width 8 height 8
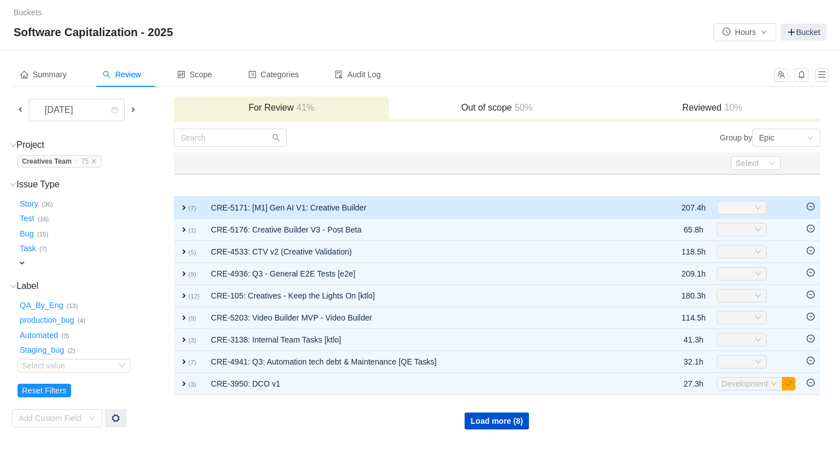
click at [810, 203] on icon "icon: minus-circle" at bounding box center [810, 207] width 8 height 8
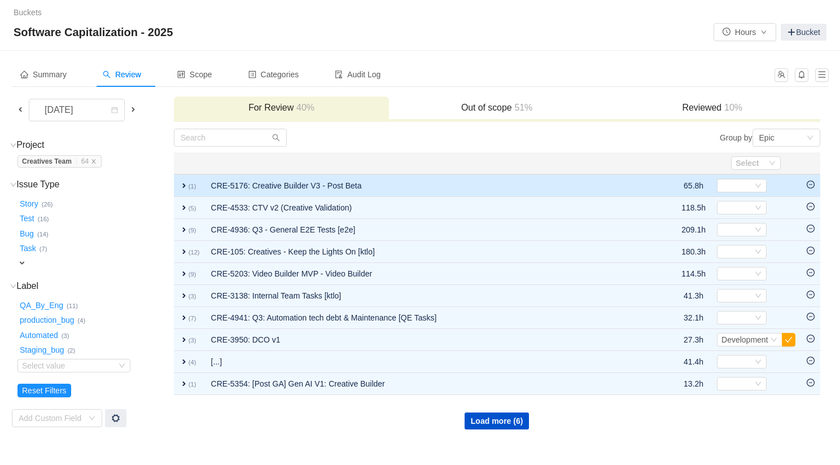
click at [809, 186] on icon "icon: minus-circle" at bounding box center [810, 185] width 8 height 8
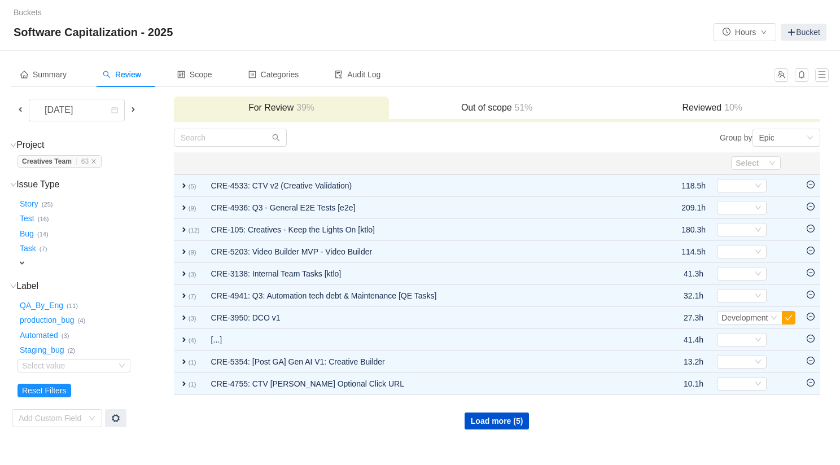
click at [809, 186] on icon "icon: minus-circle" at bounding box center [810, 185] width 8 height 8
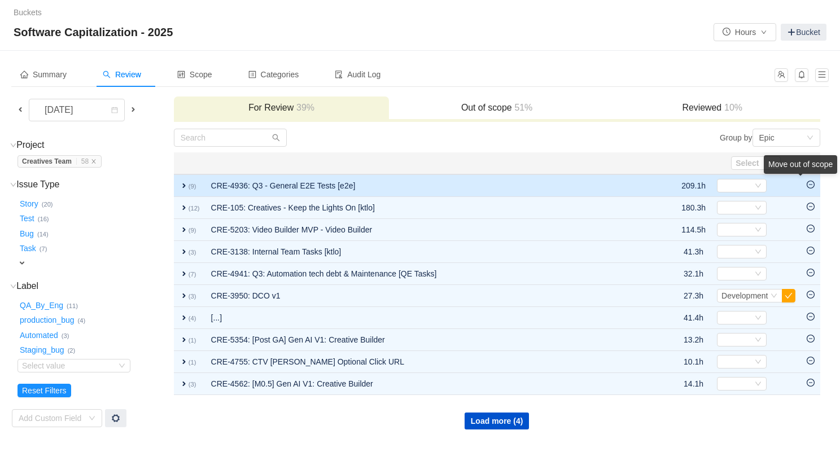
click at [808, 178] on div "Move out of scope" at bounding box center [799, 166] width 73 height 23
click at [808, 184] on icon "icon: minus-circle" at bounding box center [810, 185] width 8 height 8
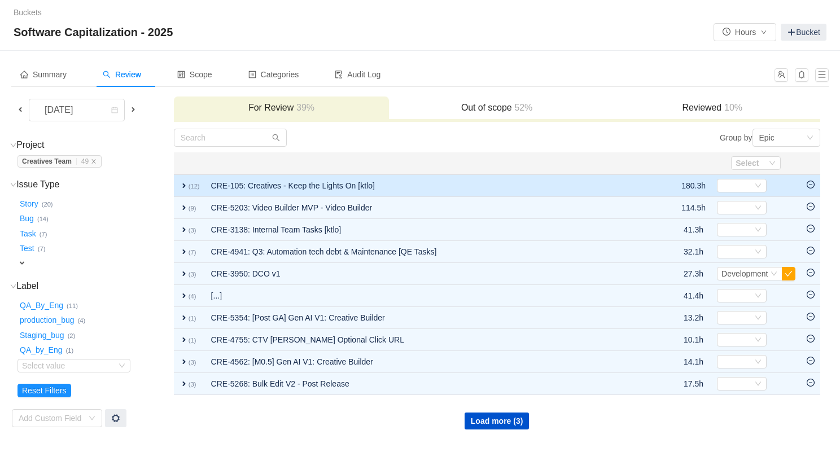
click at [811, 185] on icon "icon: minus-circle" at bounding box center [810, 185] width 8 height 8
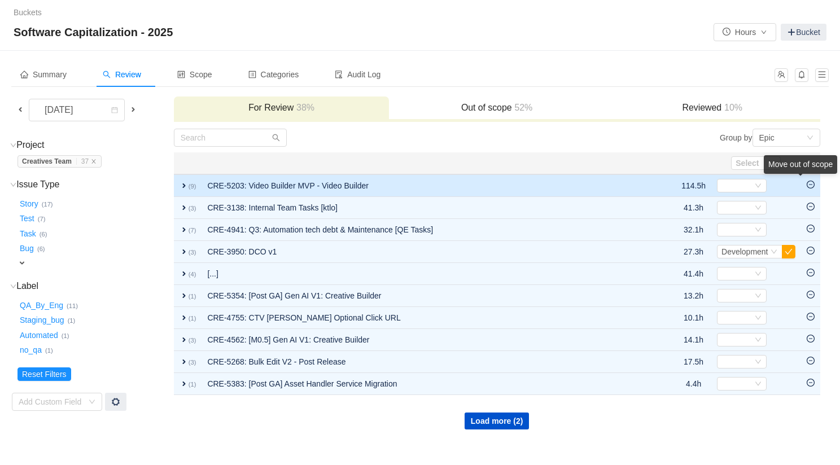
click at [811, 174] on div "Move out of scope" at bounding box center [799, 164] width 73 height 19
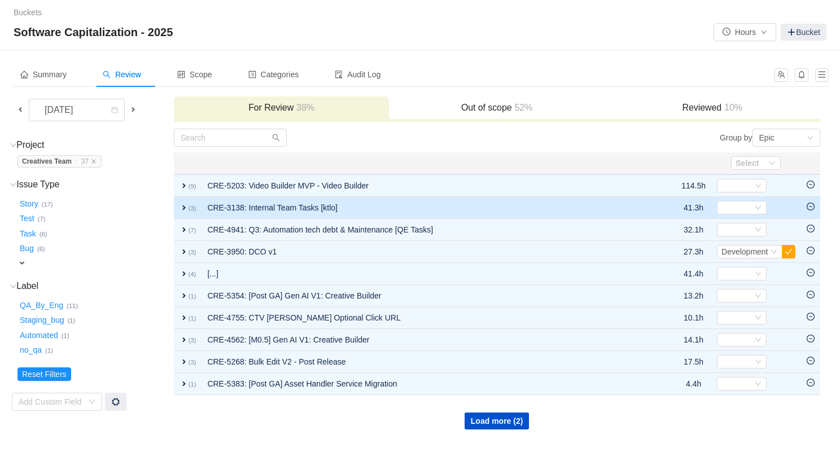
click at [809, 205] on icon "icon: minus-circle" at bounding box center [810, 207] width 8 height 8
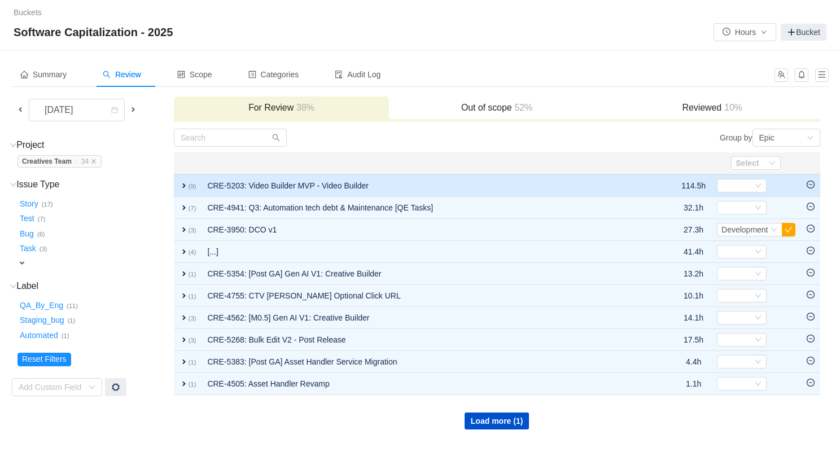
click at [810, 186] on icon "icon: minus-circle" at bounding box center [810, 185] width 8 height 8
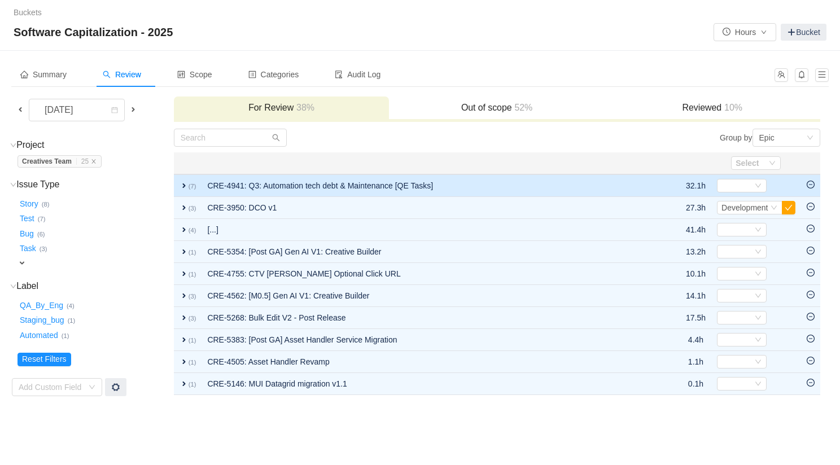
click at [811, 185] on icon "icon: minus-circle" at bounding box center [810, 185] width 8 height 8
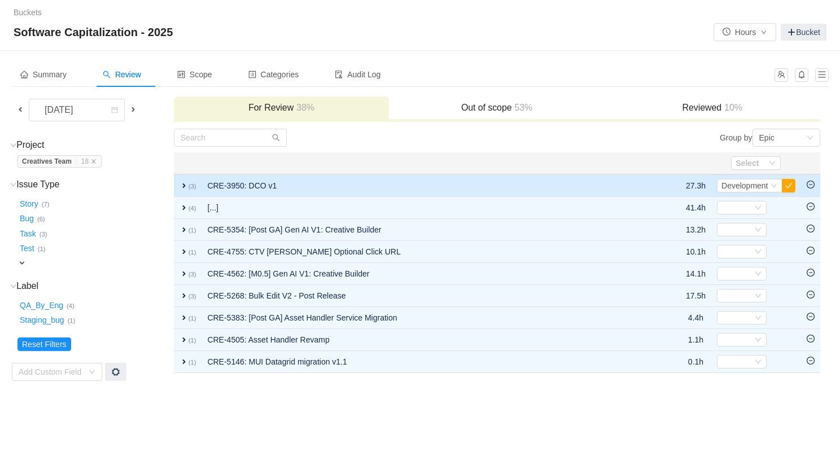
click at [177, 183] on td "expand (3)" at bounding box center [188, 185] width 28 height 23
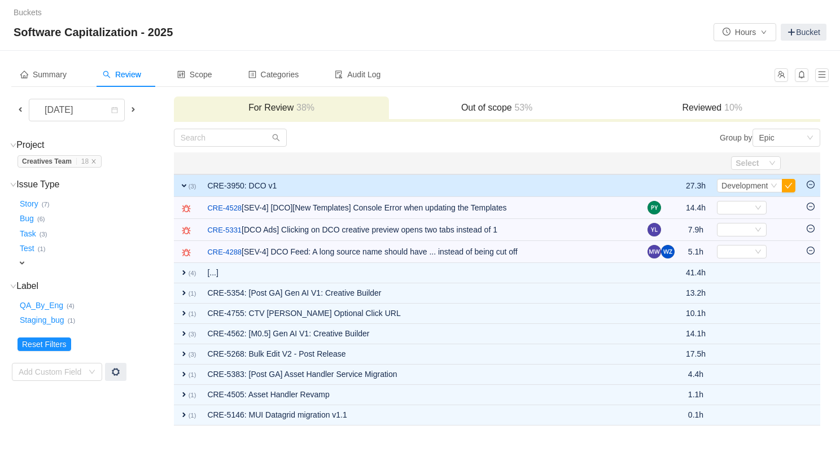
click at [810, 182] on icon "icon: minus-circle" at bounding box center [810, 185] width 8 height 8
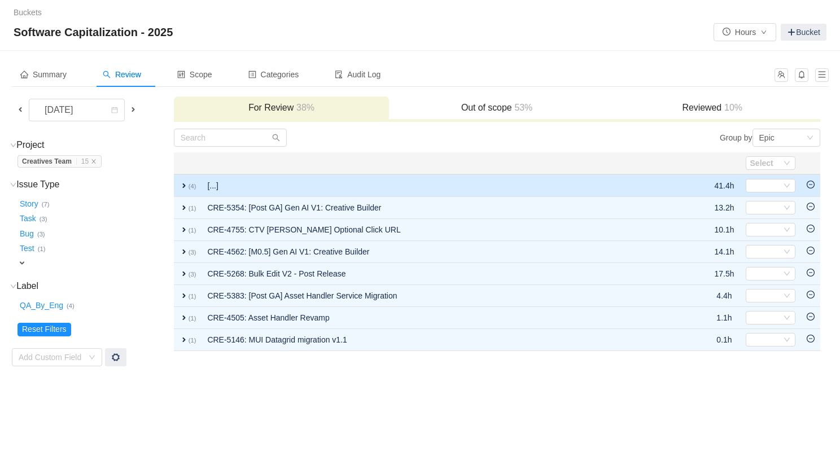
click at [183, 182] on span "expand" at bounding box center [183, 185] width 9 height 9
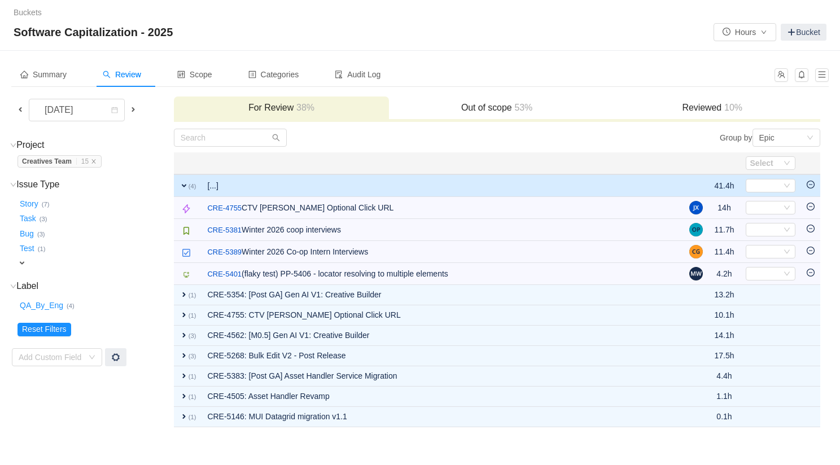
click at [810, 185] on icon "icon: minus-circle" at bounding box center [810, 184] width 3 height 1
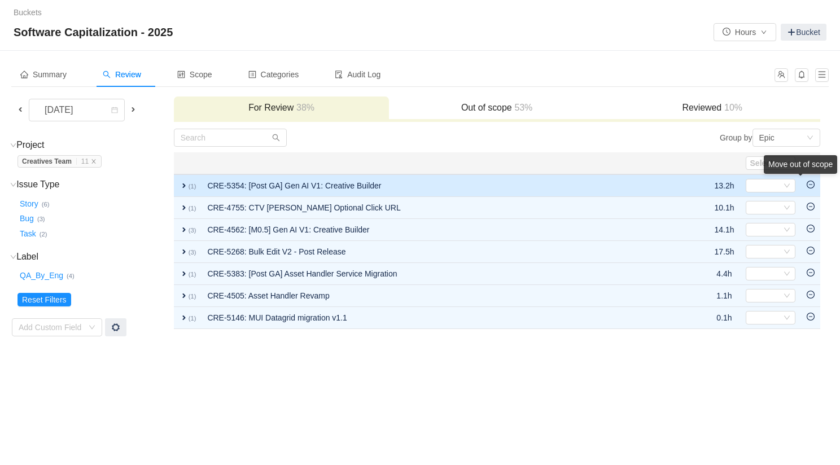
click at [810, 178] on div "Move out of scope" at bounding box center [799, 166] width 73 height 23
click at [809, 185] on icon "icon: minus-circle" at bounding box center [810, 184] width 3 height 1
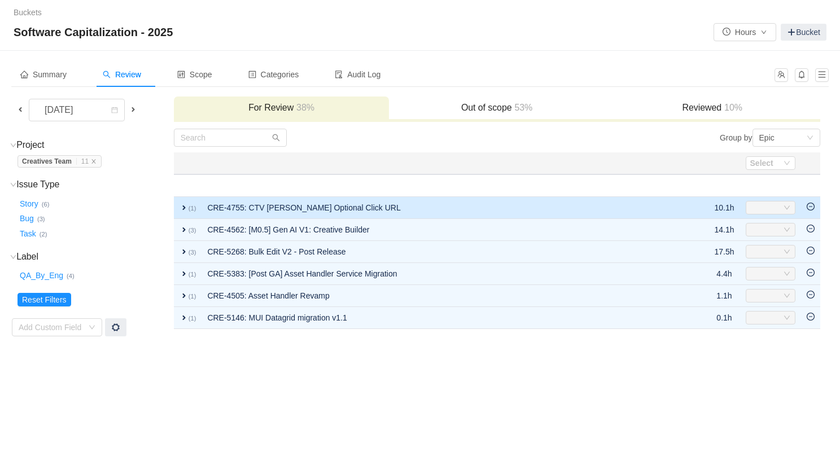
click at [812, 205] on icon "icon: minus-circle" at bounding box center [810, 207] width 8 height 8
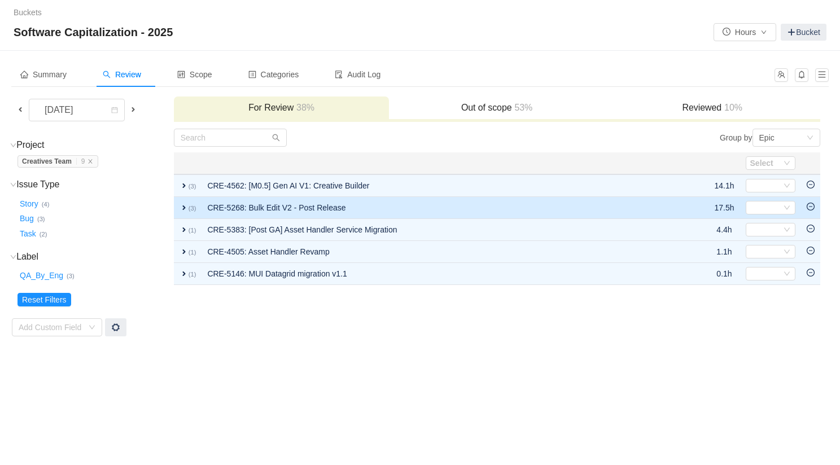
click at [811, 208] on icon "icon: minus-circle" at bounding box center [810, 207] width 8 height 8
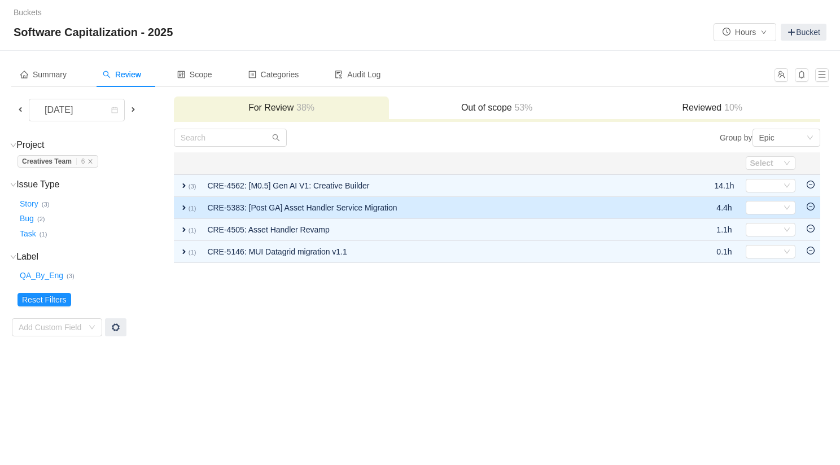
click at [811, 205] on icon "icon: minus-circle" at bounding box center [810, 207] width 8 height 8
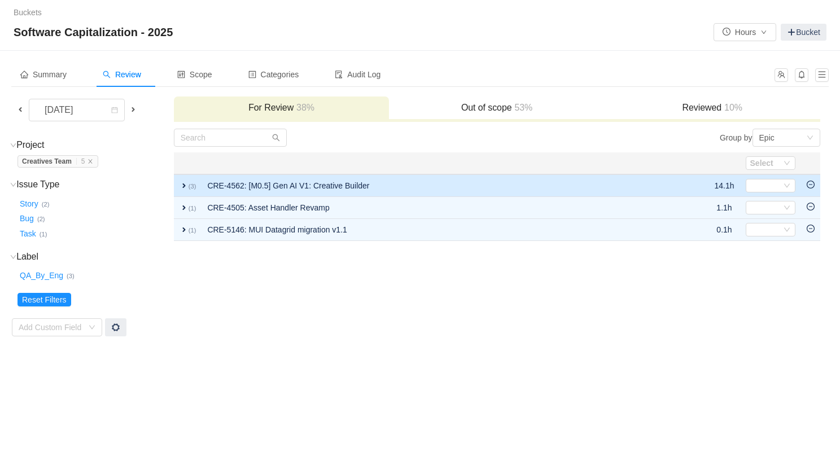
click at [810, 182] on icon "icon: minus-circle" at bounding box center [810, 185] width 8 height 8
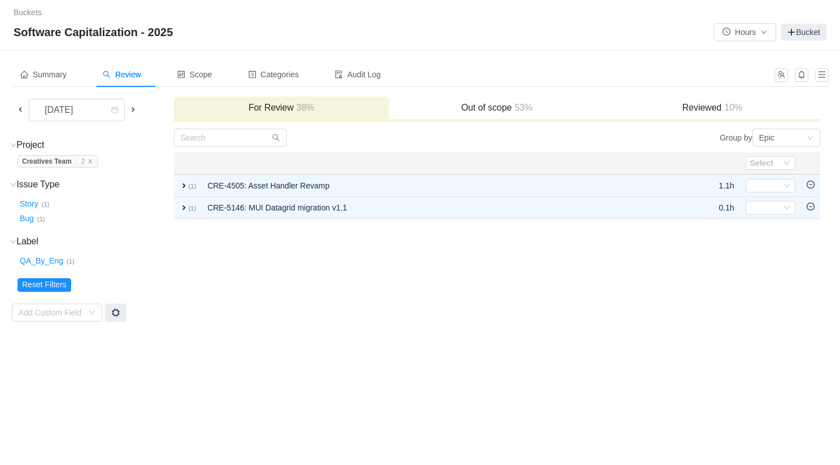
click at [810, 182] on icon "icon: minus-circle" at bounding box center [810, 185] width 8 height 8
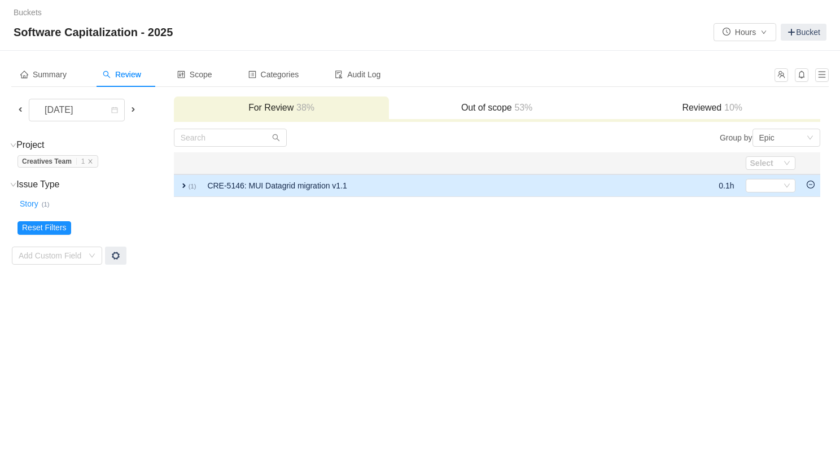
click at [810, 188] on icon "icon: minus-circle" at bounding box center [810, 185] width 8 height 8
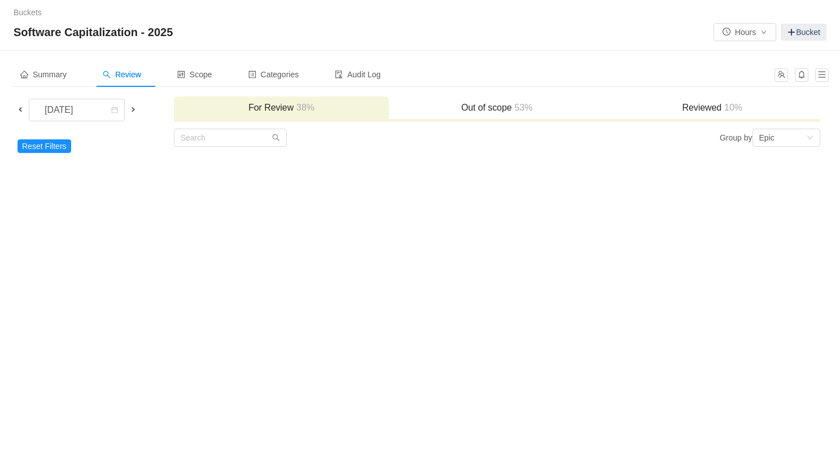
click at [22, 107] on span at bounding box center [20, 109] width 9 height 9
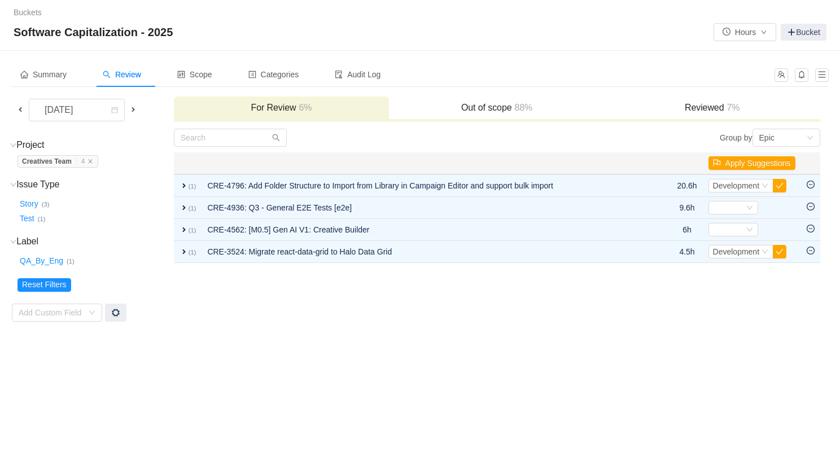
click at [485, 108] on h3 "Out of scope 88%" at bounding box center [496, 107] width 204 height 11
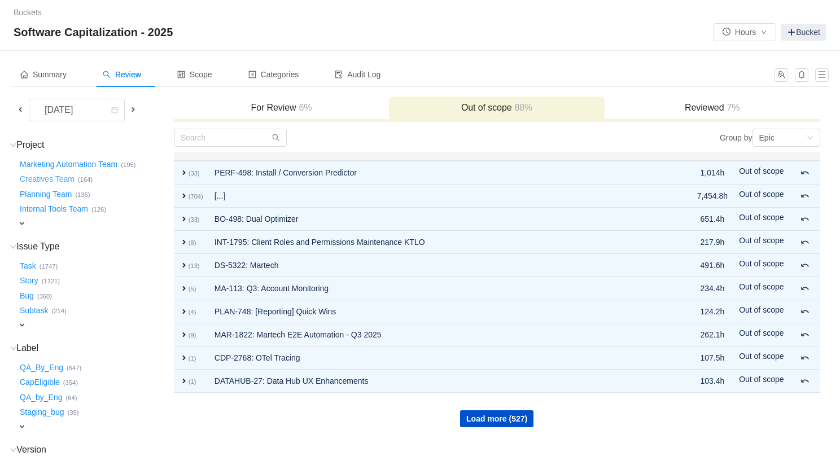
click at [59, 175] on button "Creatives Team …" at bounding box center [47, 179] width 60 height 18
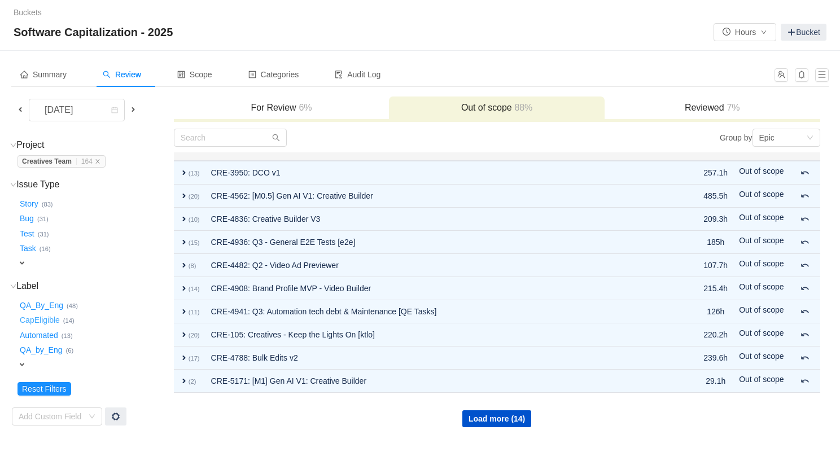
click at [46, 317] on button "CapEligible …" at bounding box center [40, 320] width 46 height 18
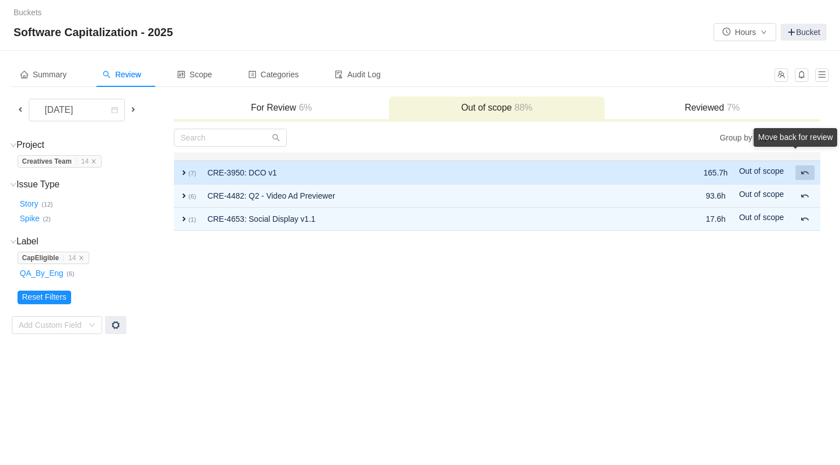
click at [807, 173] on span at bounding box center [804, 172] width 9 height 9
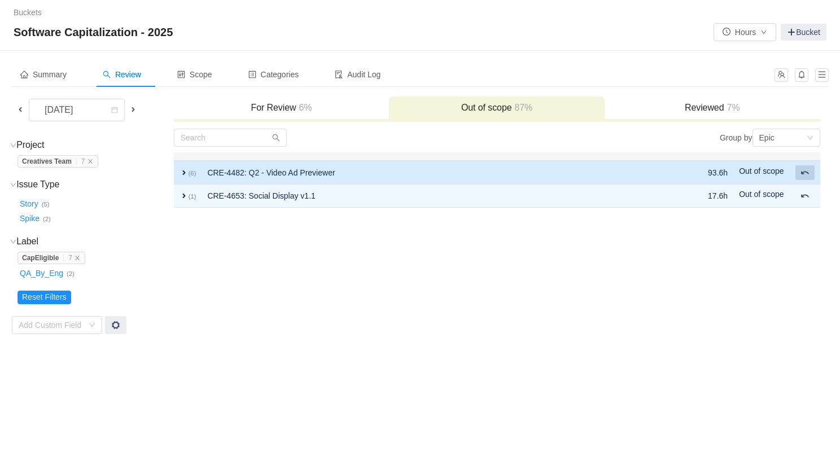
click at [803, 174] on span at bounding box center [804, 172] width 9 height 9
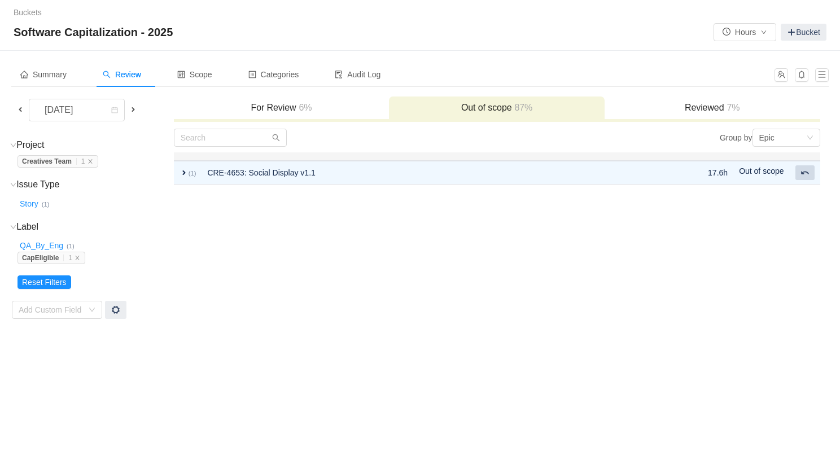
click at [803, 174] on span at bounding box center [804, 172] width 9 height 9
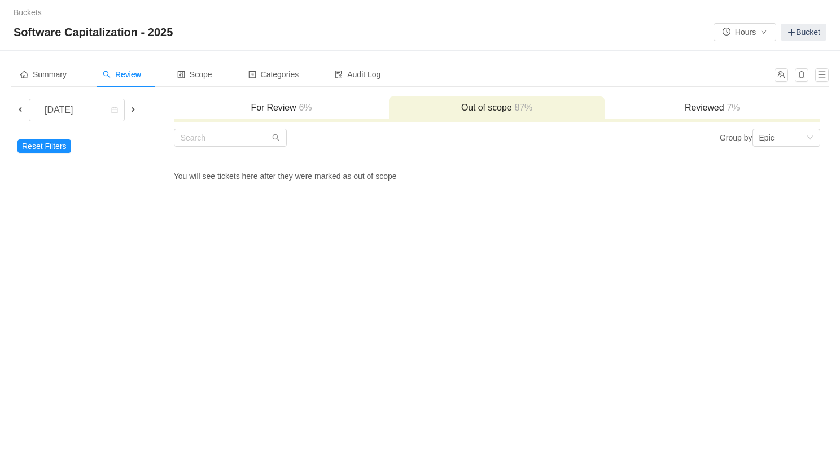
click at [319, 105] on h3 "For Review 6%" at bounding box center [281, 107] width 204 height 11
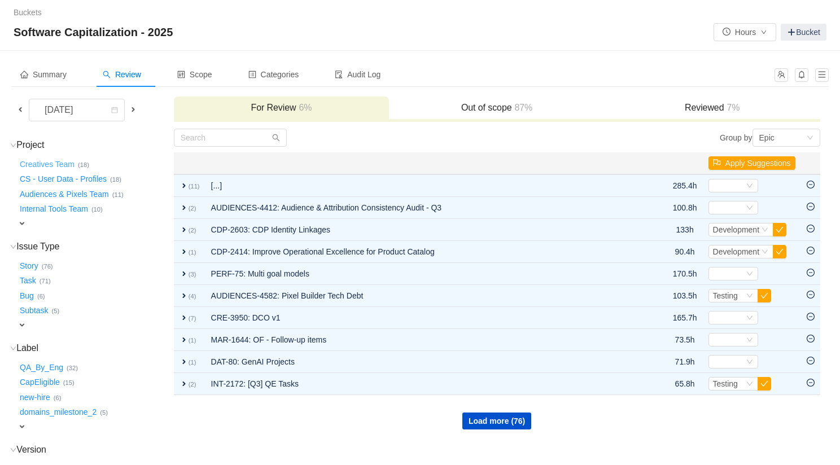
click at [50, 162] on button "Creatives Team …" at bounding box center [47, 164] width 60 height 18
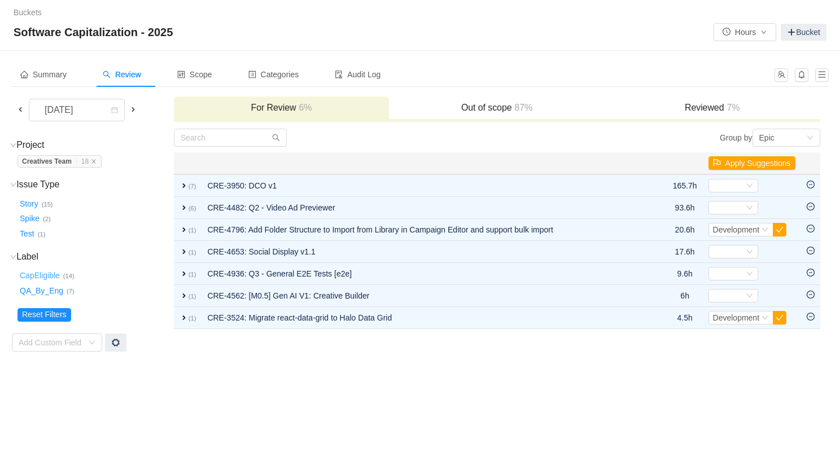
click at [56, 275] on button "CapEligible …" at bounding box center [40, 276] width 46 height 18
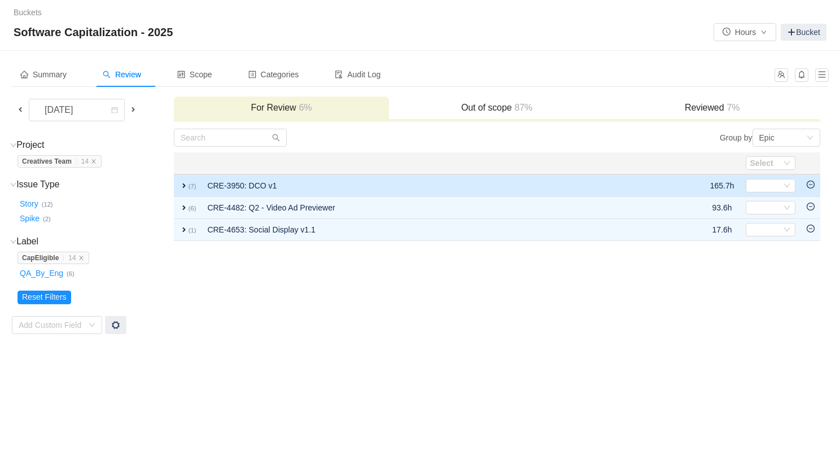
click at [180, 186] on span "expand" at bounding box center [183, 185] width 9 height 9
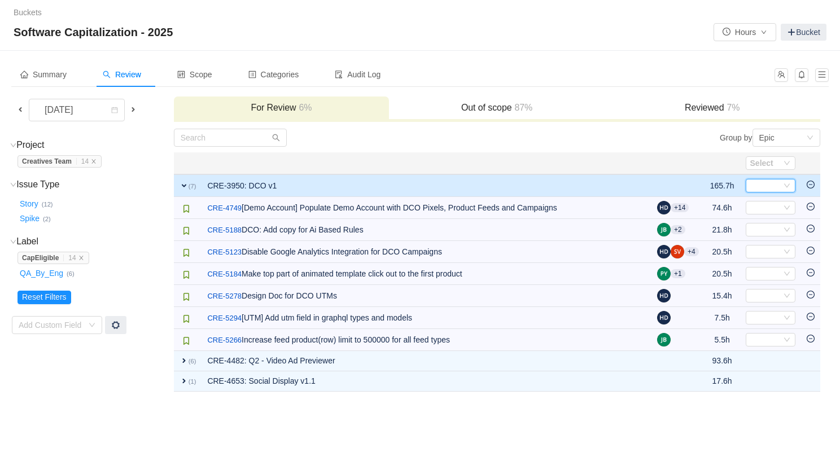
click at [791, 188] on div "Select" at bounding box center [770, 186] width 50 height 14
click at [785, 223] on span "Development" at bounding box center [775, 224] width 47 height 9
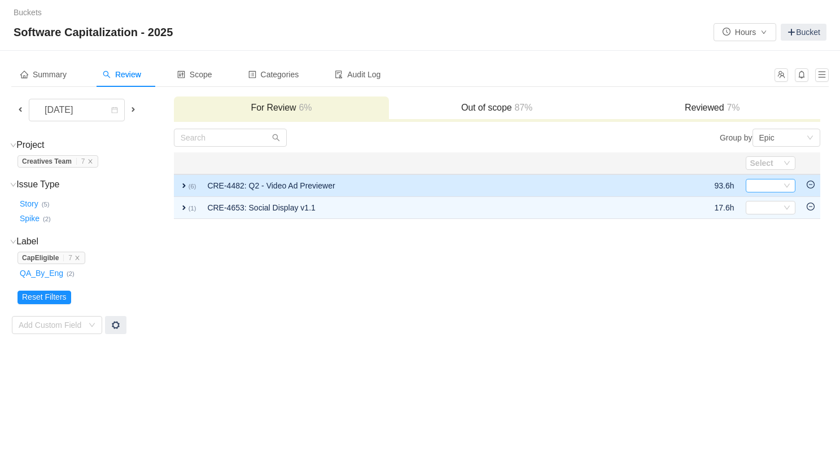
click at [782, 185] on div "Select" at bounding box center [770, 186] width 50 height 14
click at [182, 187] on span "expand" at bounding box center [183, 185] width 9 height 9
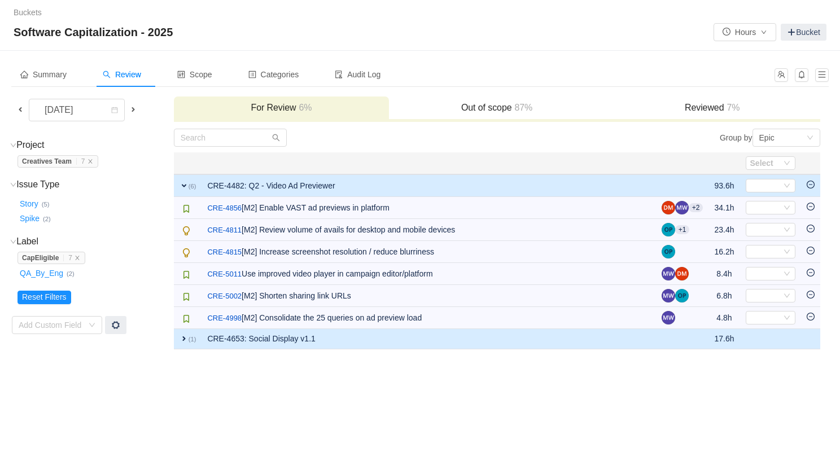
click at [183, 339] on span "expand" at bounding box center [183, 338] width 9 height 9
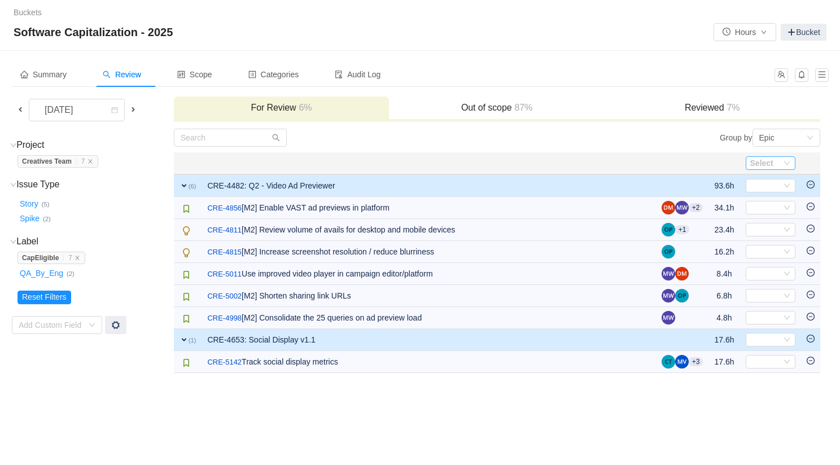
click at [788, 165] on icon "icon: down" at bounding box center [786, 163] width 7 height 7
click at [780, 199] on span "Development" at bounding box center [775, 201] width 47 height 9
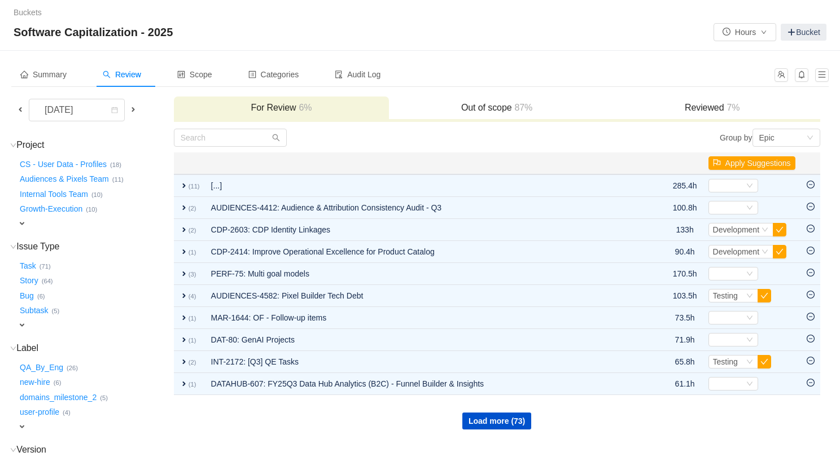
click at [22, 222] on span "expand" at bounding box center [21, 223] width 9 height 9
click at [33, 223] on div "Select value" at bounding box center [66, 224] width 89 height 11
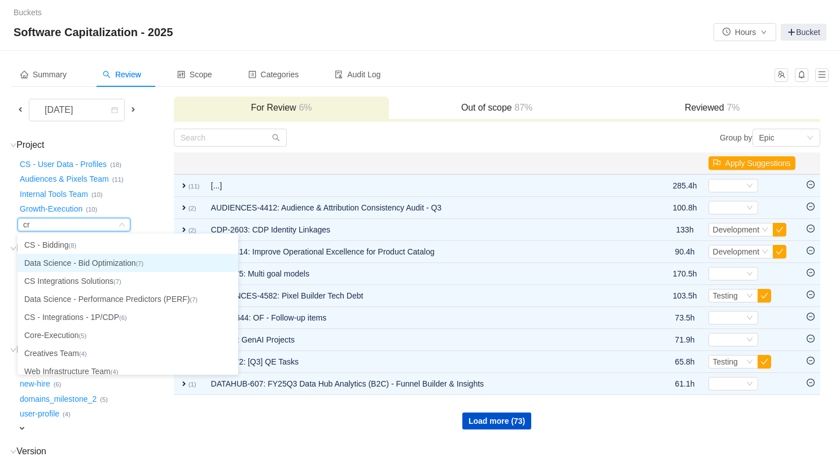
type input "cre"
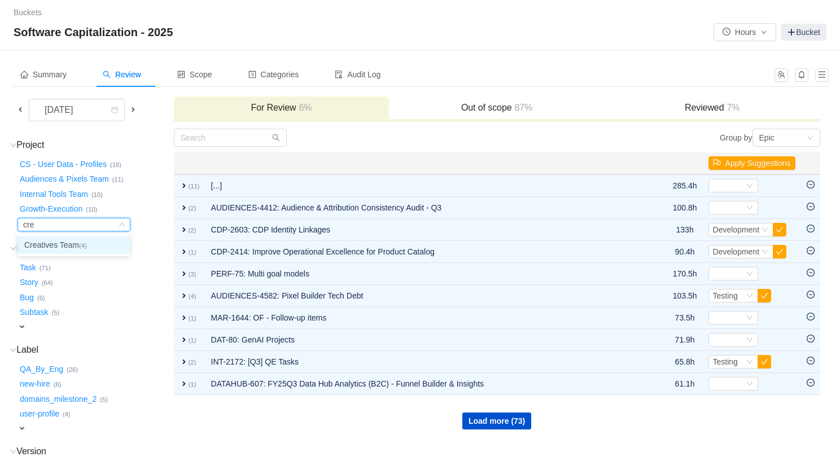
click at [80, 245] on li "Creatives Team (4)" at bounding box center [73, 245] width 113 height 18
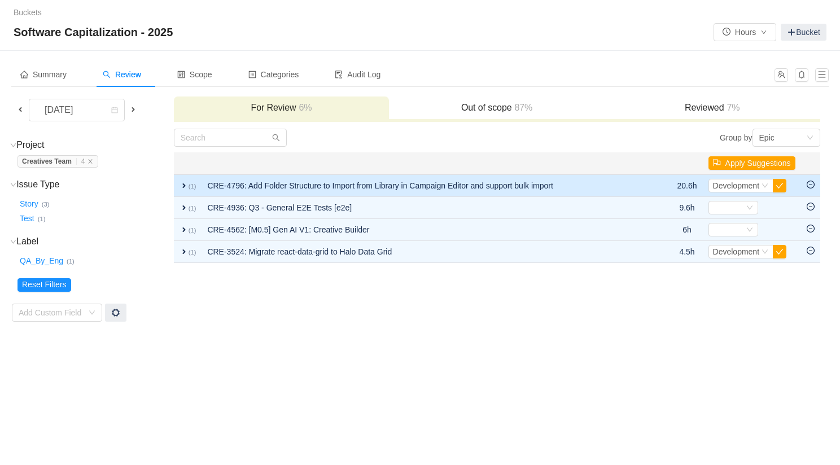
click at [811, 186] on icon "icon: minus-circle" at bounding box center [810, 185] width 8 height 8
click at [811, 185] on icon "icon: minus-circle" at bounding box center [810, 185] width 8 height 8
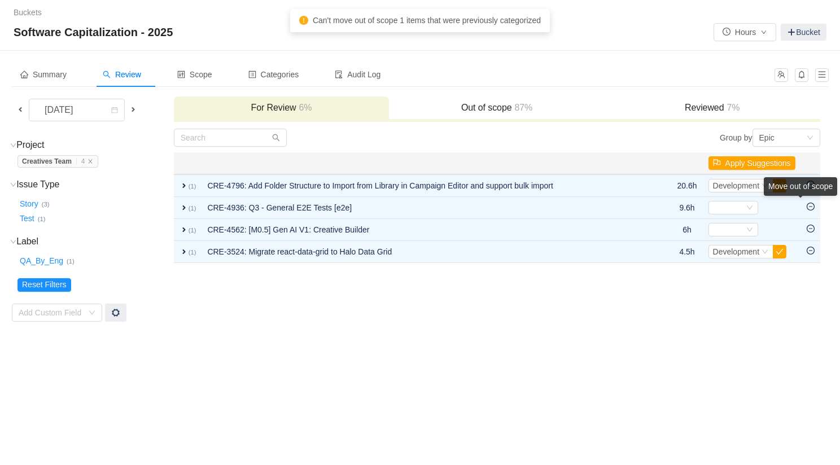
click at [811, 200] on div "Move out of scope" at bounding box center [799, 188] width 73 height 23
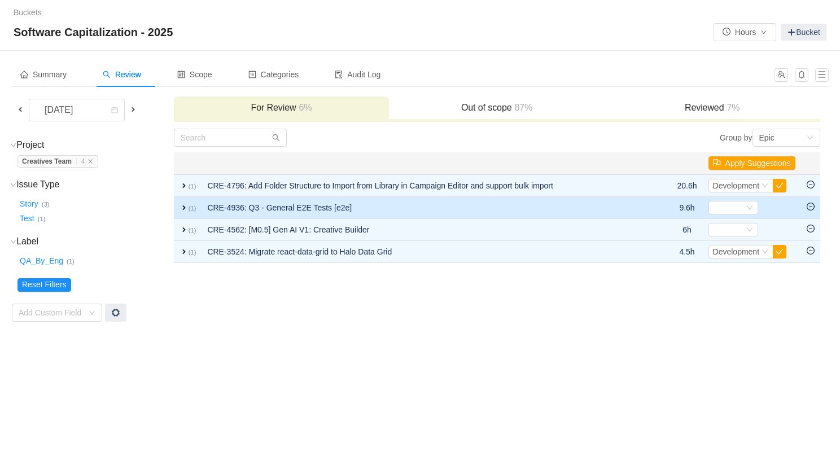
click at [811, 207] on icon "icon: minus-circle" at bounding box center [810, 207] width 8 height 8
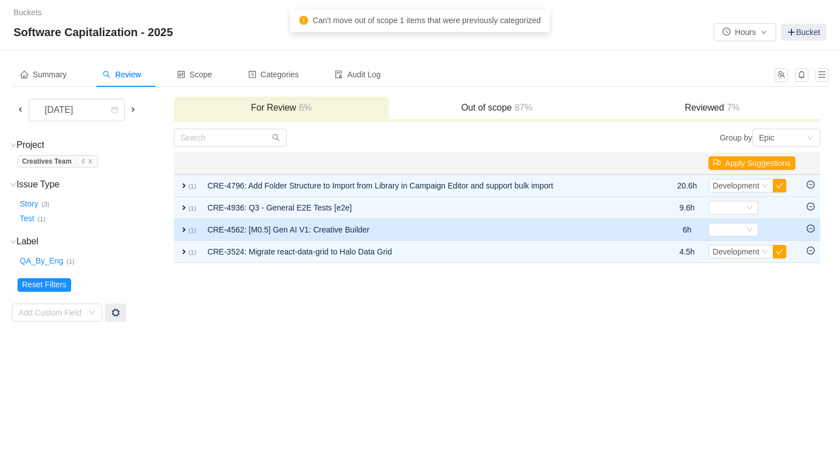
click at [811, 229] on icon "icon: minus-circle" at bounding box center [810, 229] width 8 height 8
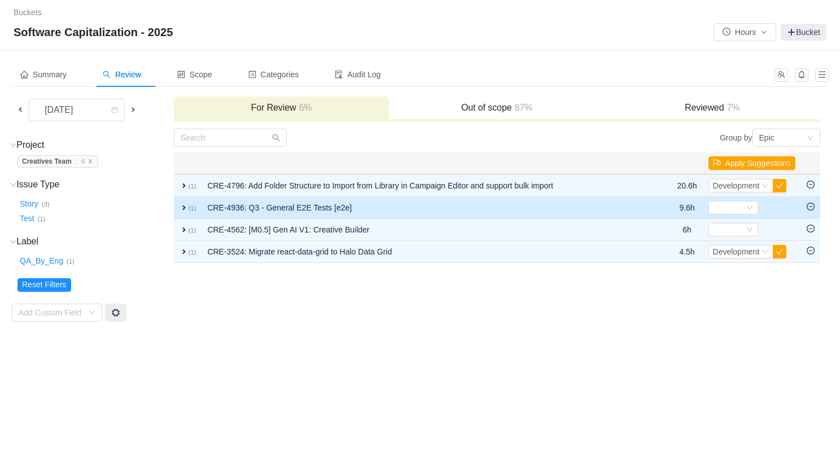
click at [185, 208] on span "expand" at bounding box center [183, 207] width 9 height 9
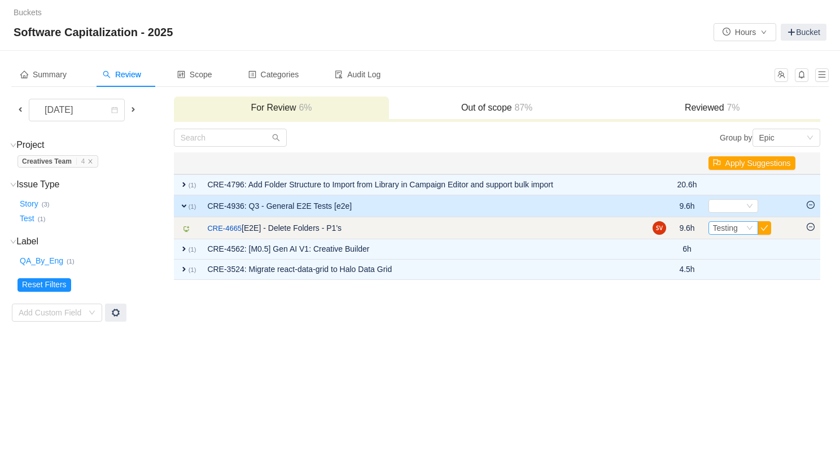
click at [746, 228] on icon "icon: down" at bounding box center [749, 228] width 6 height 4
click at [810, 224] on icon "icon: minus-circle" at bounding box center [810, 227] width 8 height 8
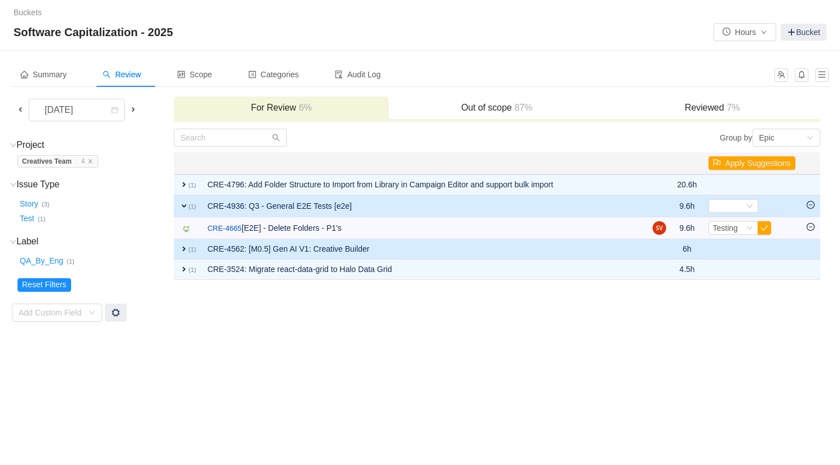
click at [188, 251] on span "expand" at bounding box center [183, 248] width 9 height 9
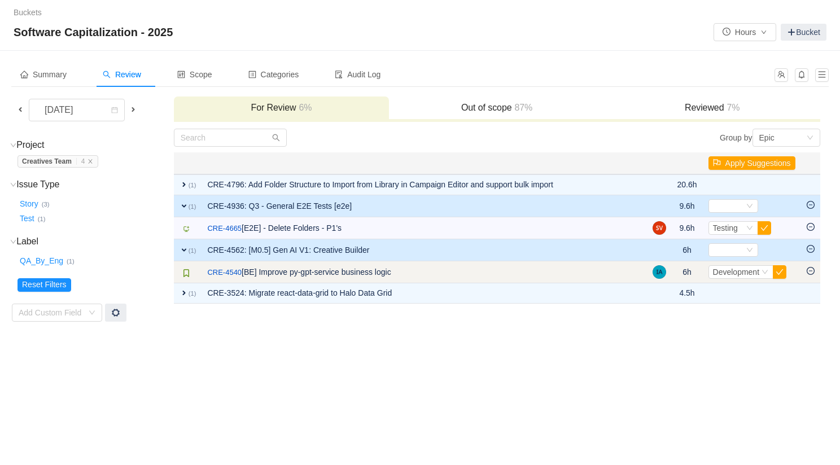
click at [813, 269] on icon "icon: minus-circle" at bounding box center [810, 271] width 8 height 8
click at [720, 271] on span "Development" at bounding box center [736, 271] width 47 height 9
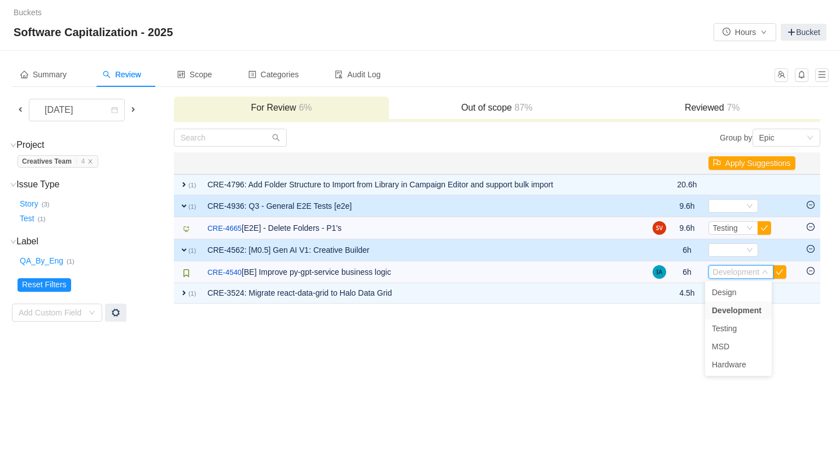
click at [229, 341] on div "Buckets / / Software Capitalization - 2025 Hours Bucket Summary Review Scope Ca…" at bounding box center [420, 232] width 840 height 465
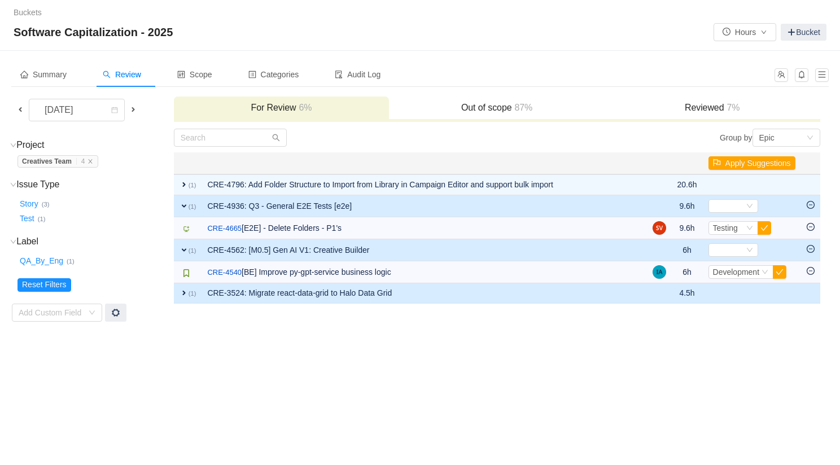
click at [185, 291] on span "expand" at bounding box center [183, 292] width 9 height 9
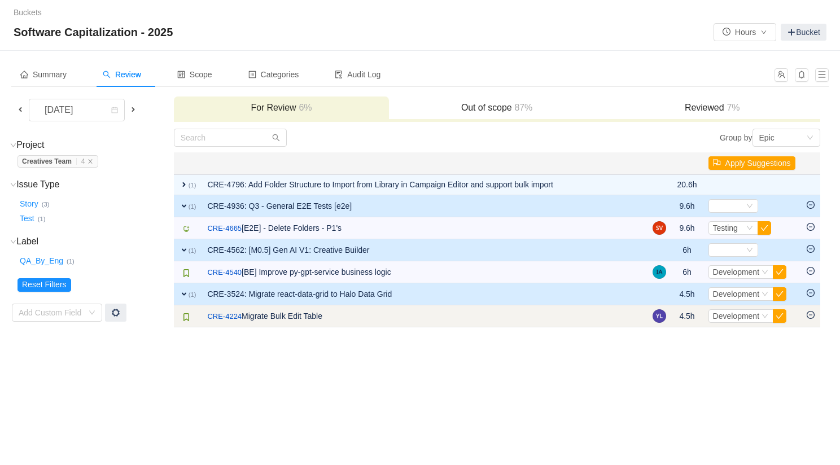
click at [814, 314] on td at bounding box center [810, 316] width 19 height 22
click at [810, 315] on icon "icon: minus-circle" at bounding box center [810, 314] width 3 height 1
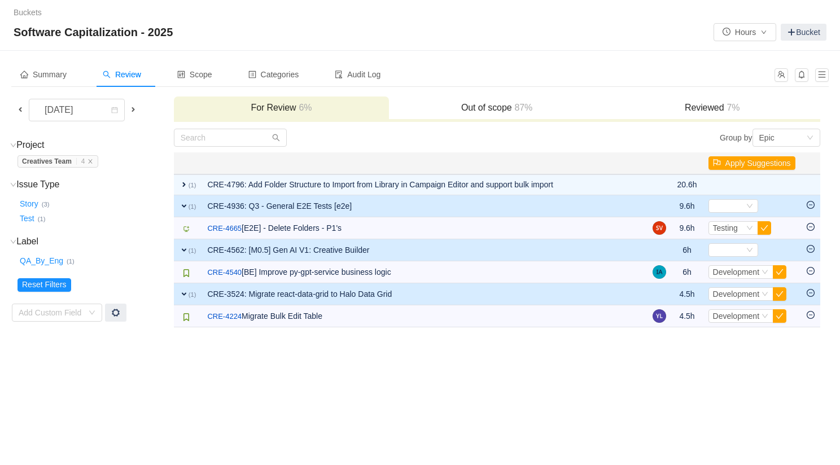
click at [811, 247] on icon "icon: minus-circle" at bounding box center [810, 249] width 8 height 8
click at [810, 203] on icon "icon: minus-circle" at bounding box center [810, 205] width 8 height 8
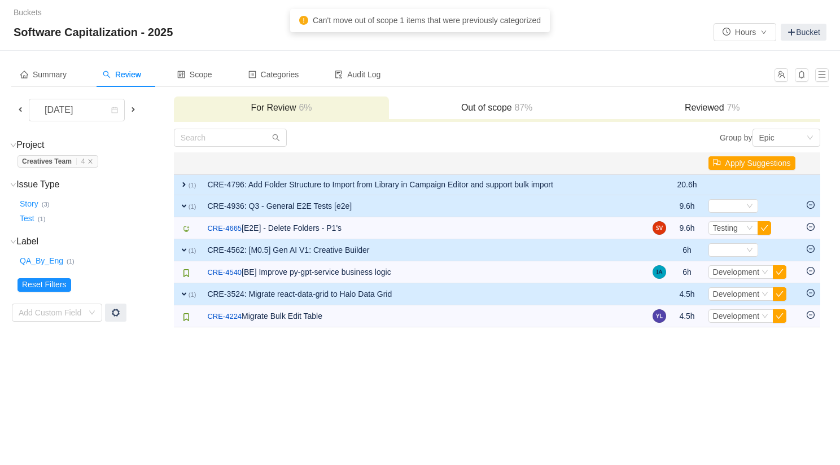
click at [185, 183] on span "expand" at bounding box center [183, 184] width 9 height 9
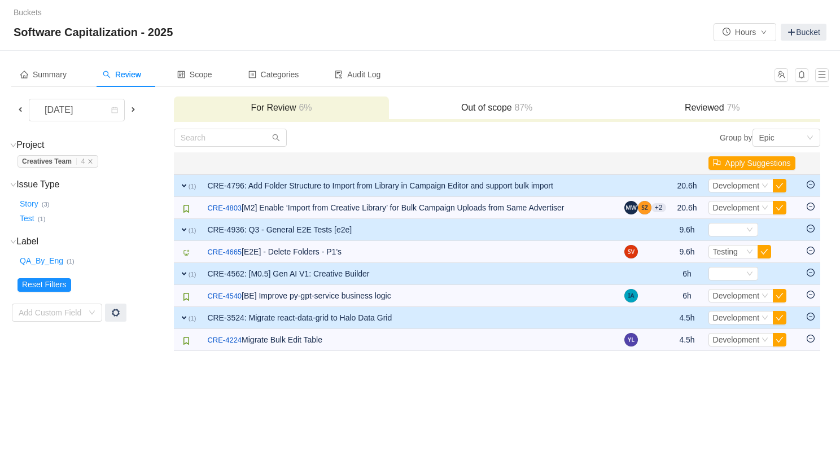
click at [460, 102] on h3 "Out of scope 87%" at bounding box center [496, 107] width 204 height 11
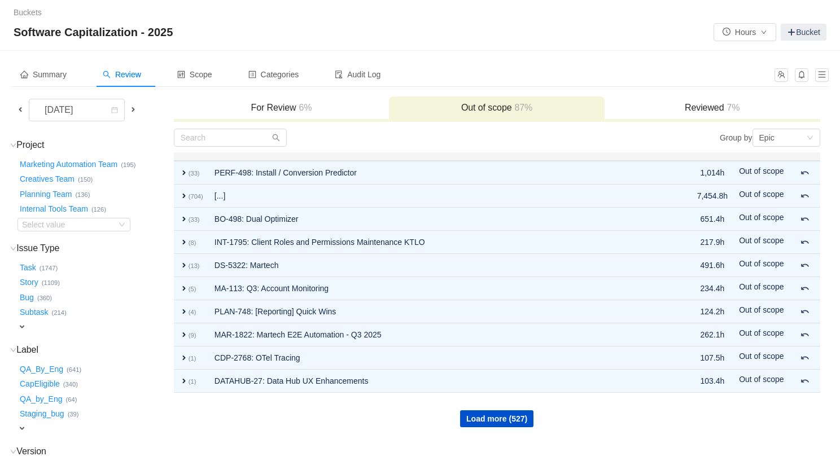
click at [308, 104] on span "6%" at bounding box center [304, 108] width 16 height 10
